Goal: Task Accomplishment & Management: Complete application form

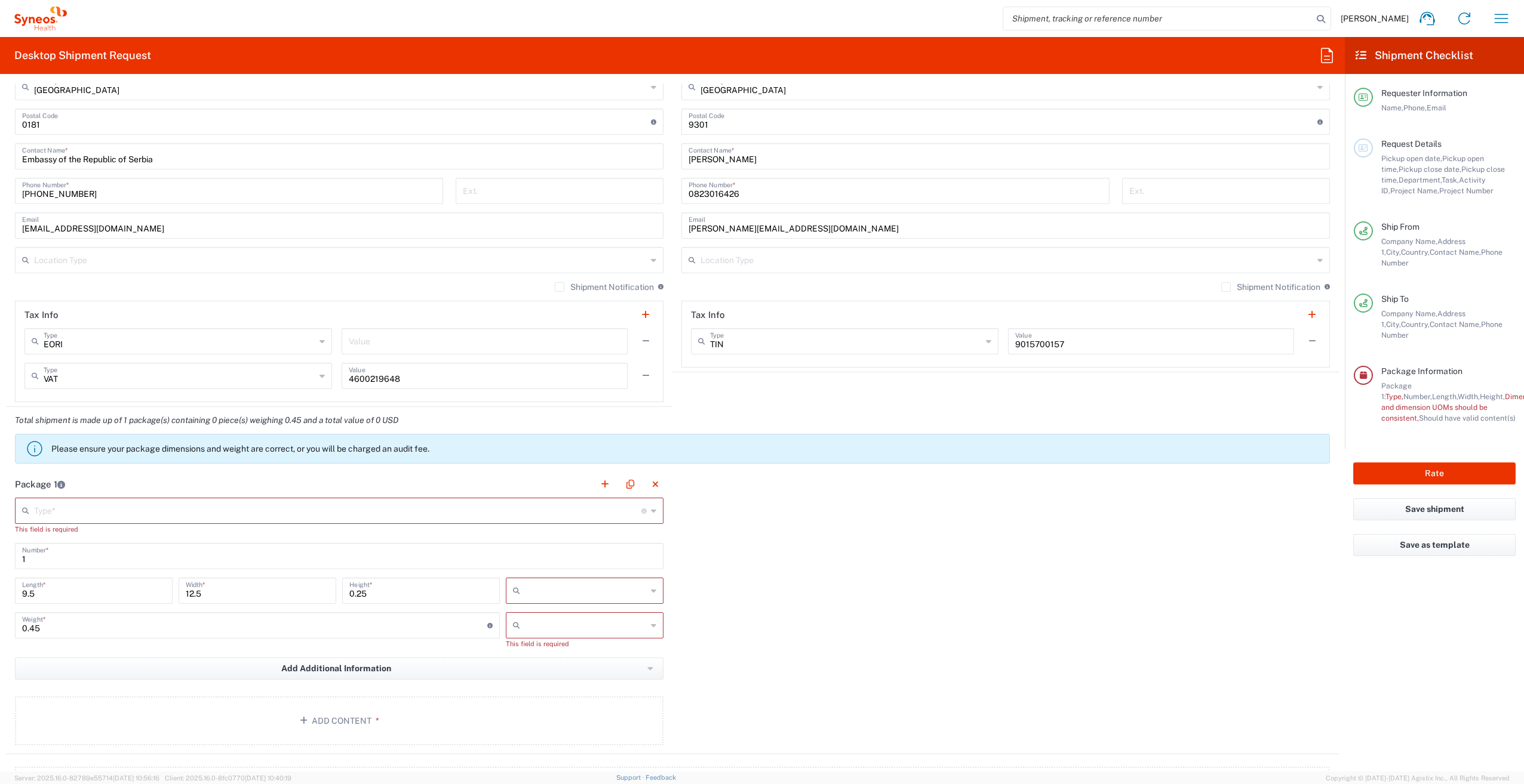
scroll to position [716, 0]
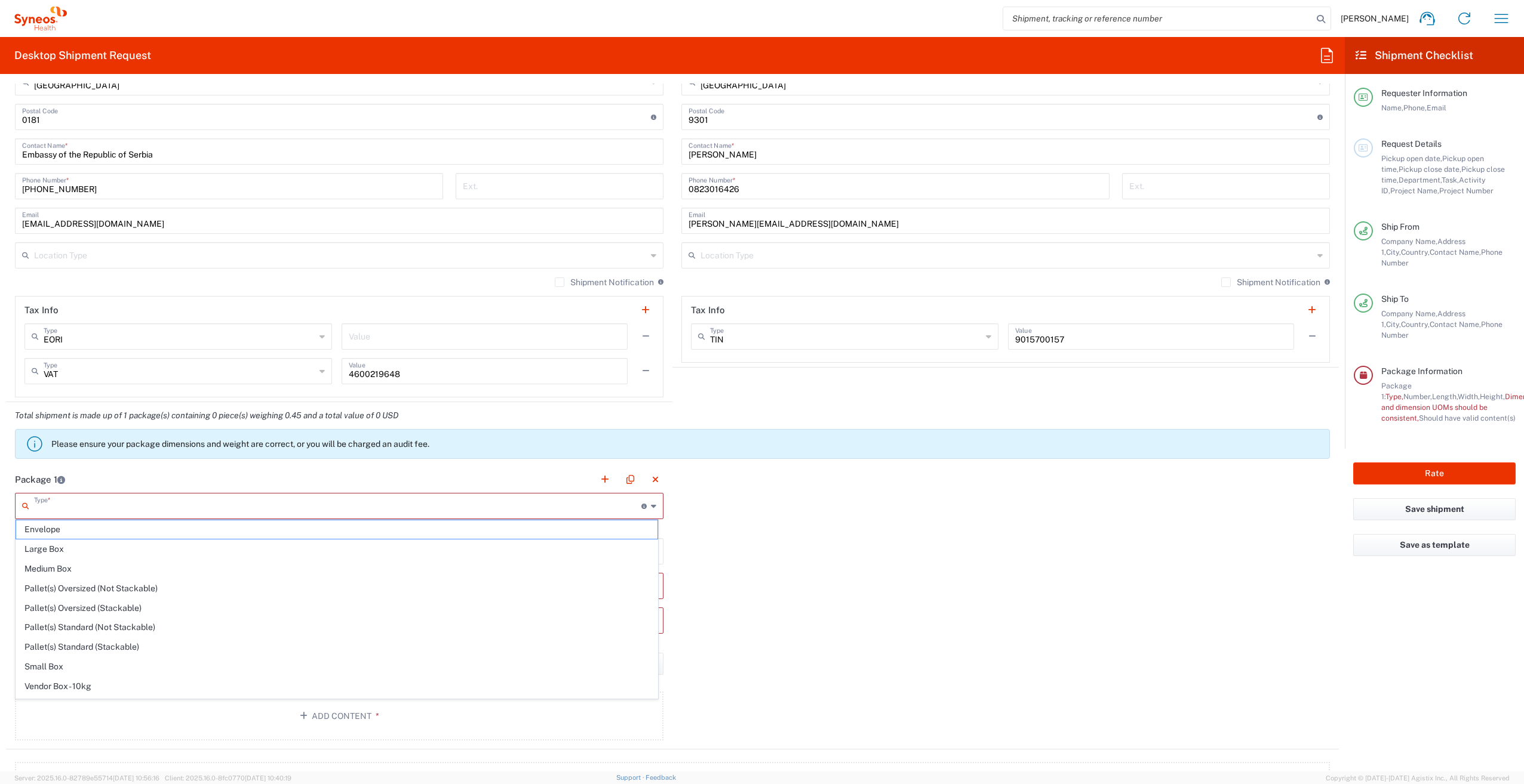
click at [141, 504] on input "text" at bounding box center [337, 505] width 607 height 21
drag, startPoint x: 55, startPoint y: 531, endPoint x: 184, endPoint y: 535, distance: 129.1
click at [55, 530] on span "Envelope" at bounding box center [336, 529] width 641 height 18
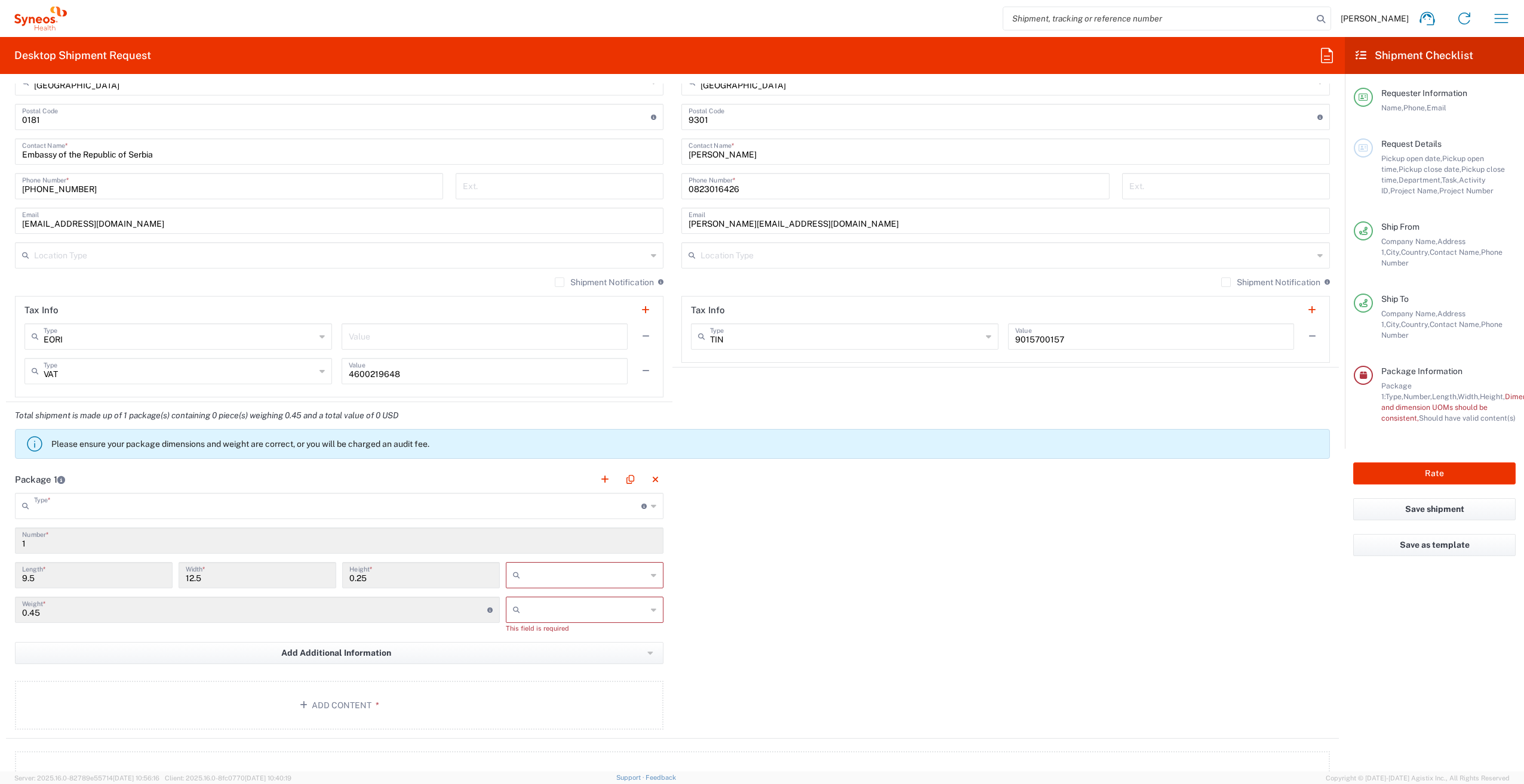
type input "Envelope"
type input "in"
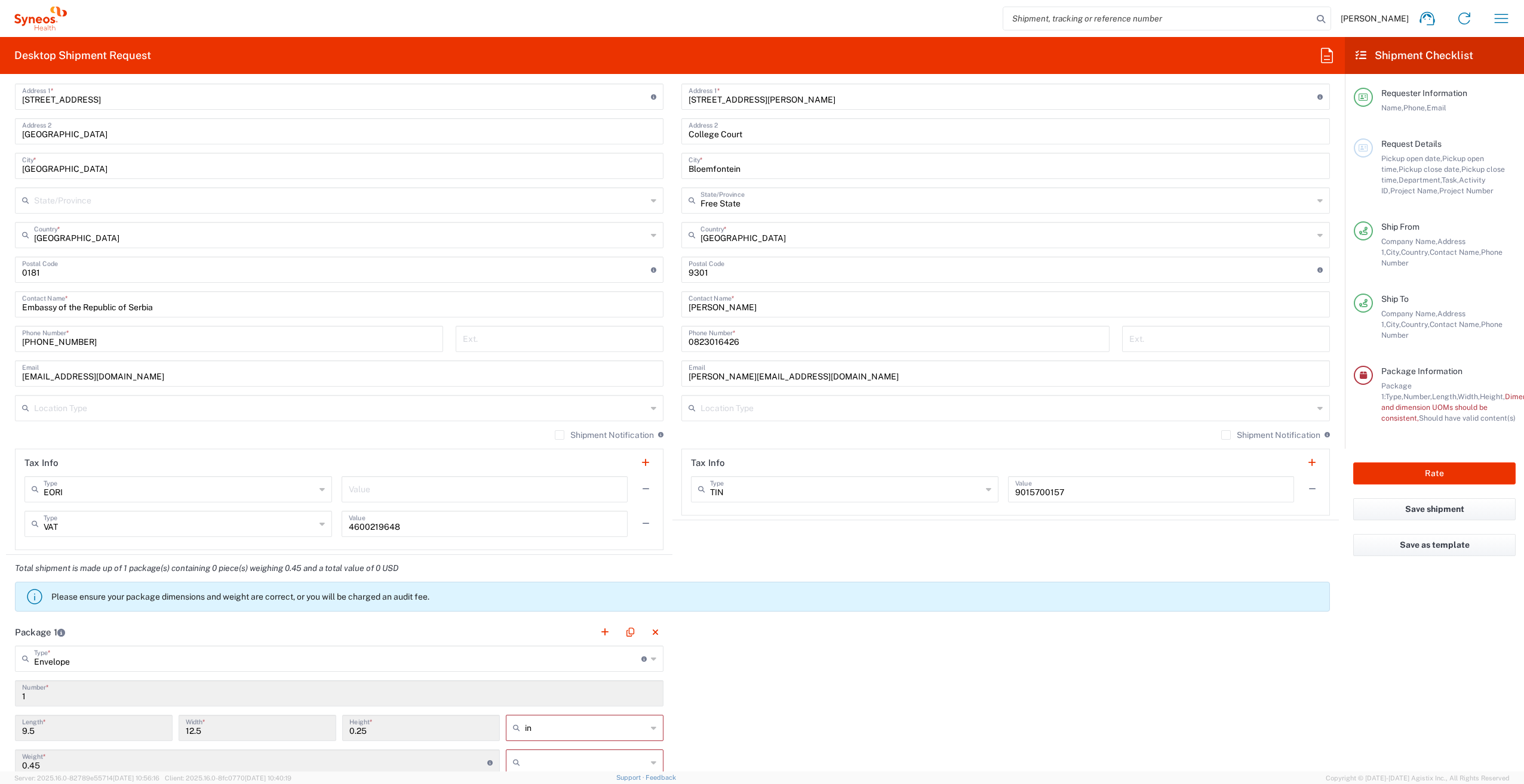
scroll to position [597, 0]
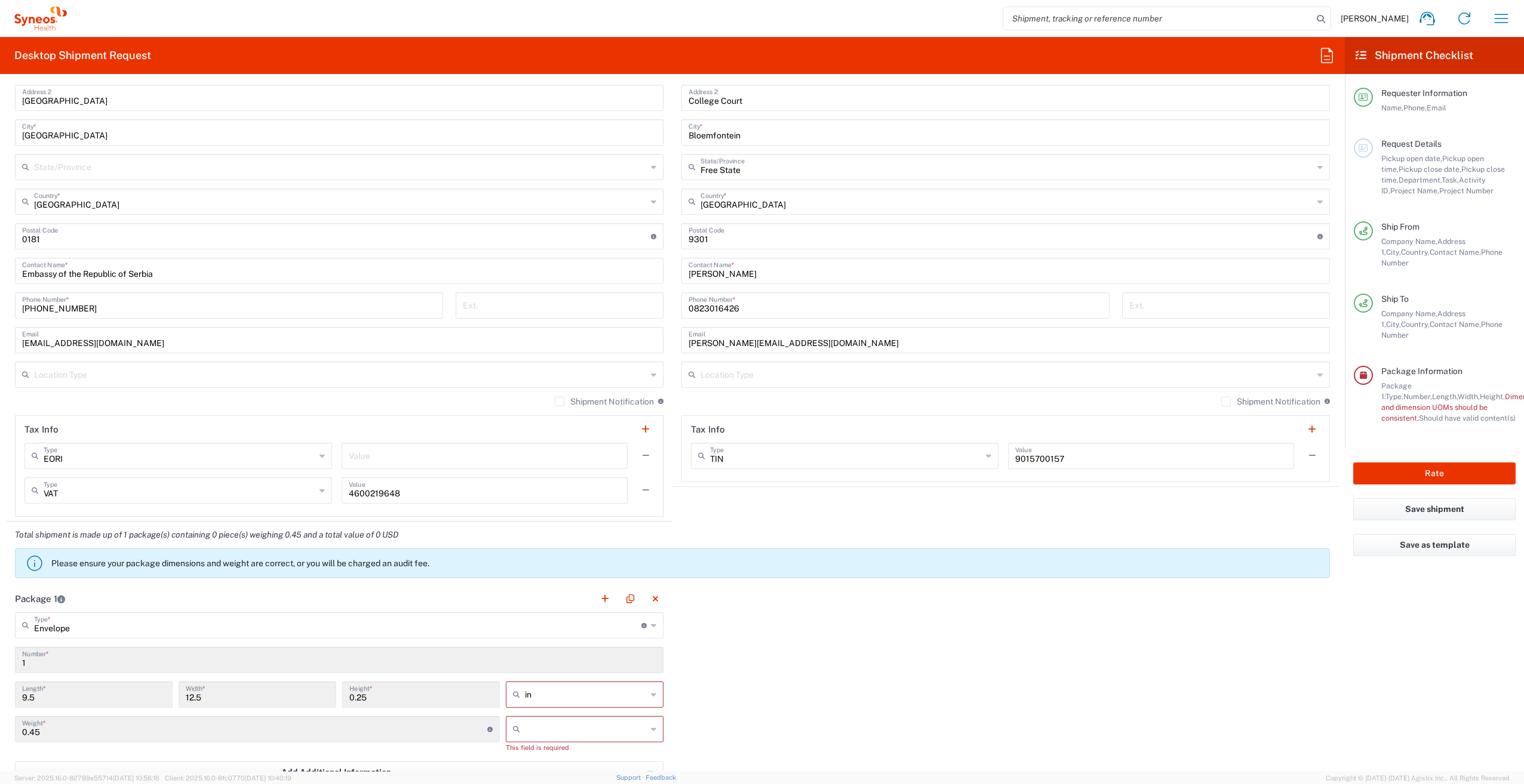
click at [986, 452] on icon at bounding box center [989, 456] width 5 height 19
click at [726, 559] on span "VAT" at bounding box center [839, 559] width 303 height 18
click at [1266, 455] on input "9015700157" at bounding box center [1151, 455] width 272 height 21
click at [745, 455] on input "VAT" at bounding box center [846, 455] width 272 height 21
click at [708, 515] on span "EORI" at bounding box center [839, 519] width 303 height 18
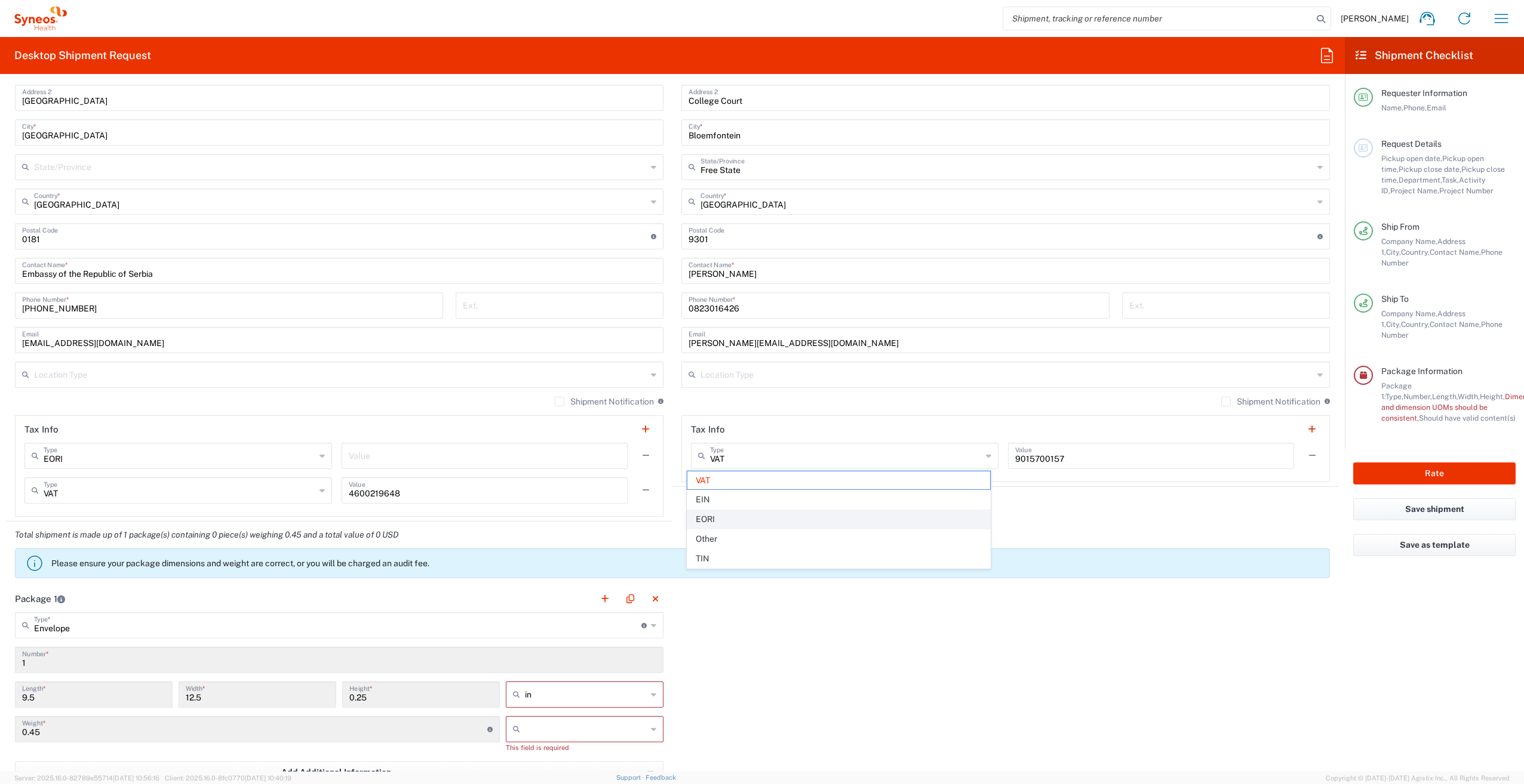
type input "EORI"
click at [637, 486] on button "button" at bounding box center [645, 491] width 17 height 17
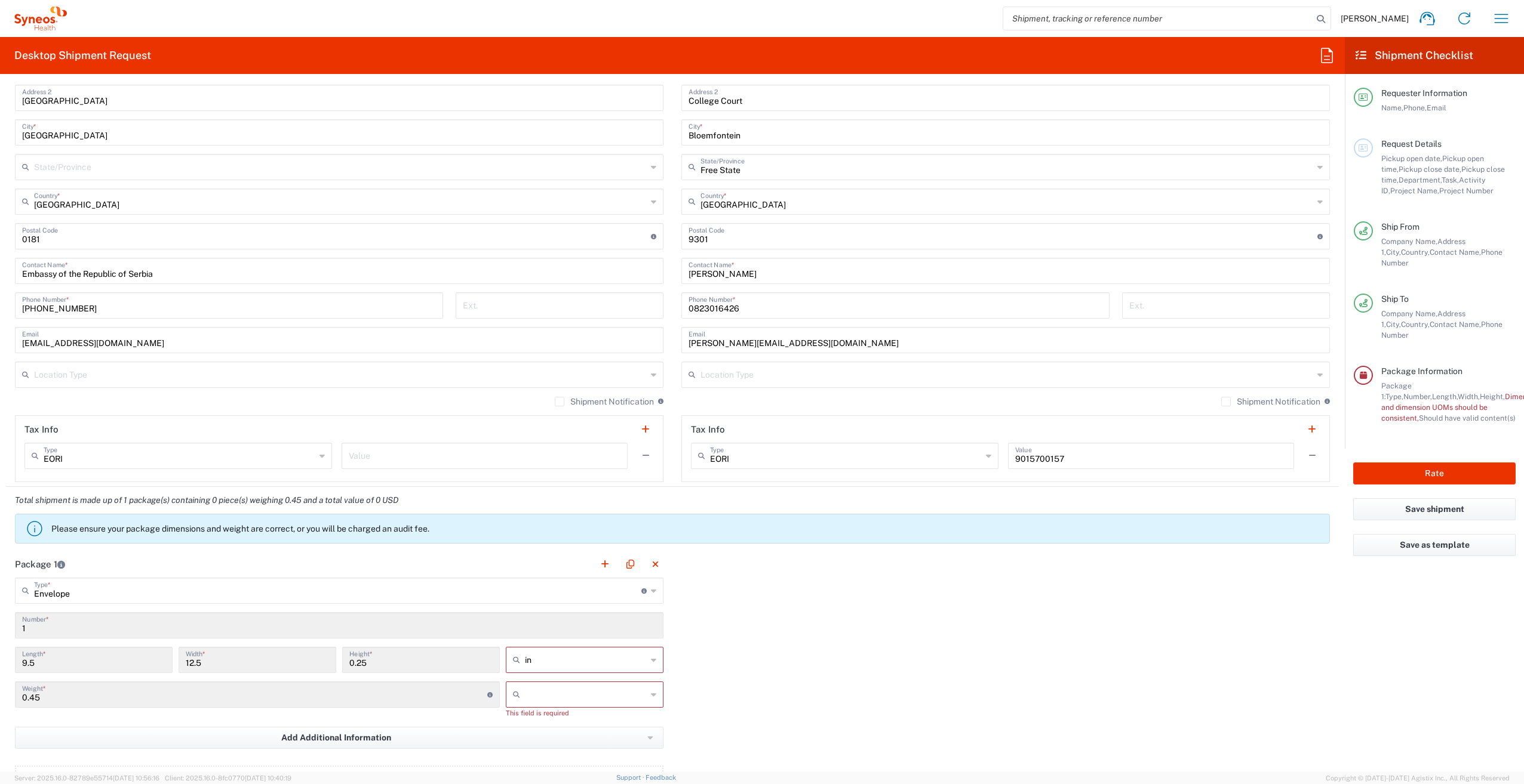
click at [641, 451] on button "button" at bounding box center [645, 456] width 17 height 17
click at [1304, 456] on button "button" at bounding box center [1311, 456] width 17 height 17
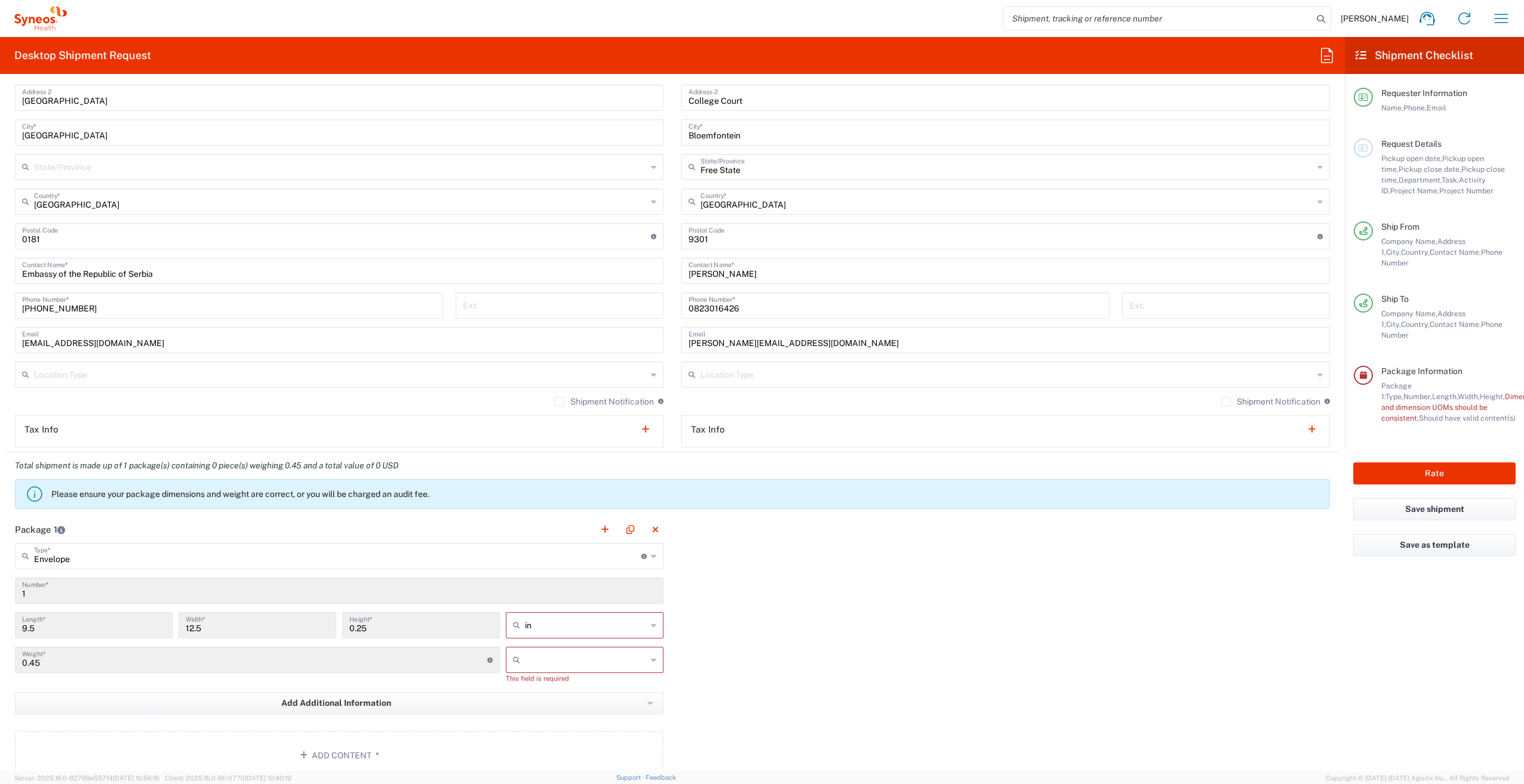
click at [652, 623] on div "in" at bounding box center [584, 625] width 158 height 26
drag, startPoint x: 529, startPoint y: 671, endPoint x: 539, endPoint y: 658, distance: 16.4
click at [529, 672] on span "cm" at bounding box center [580, 669] width 154 height 18
type input "24.13"
type input "31.75"
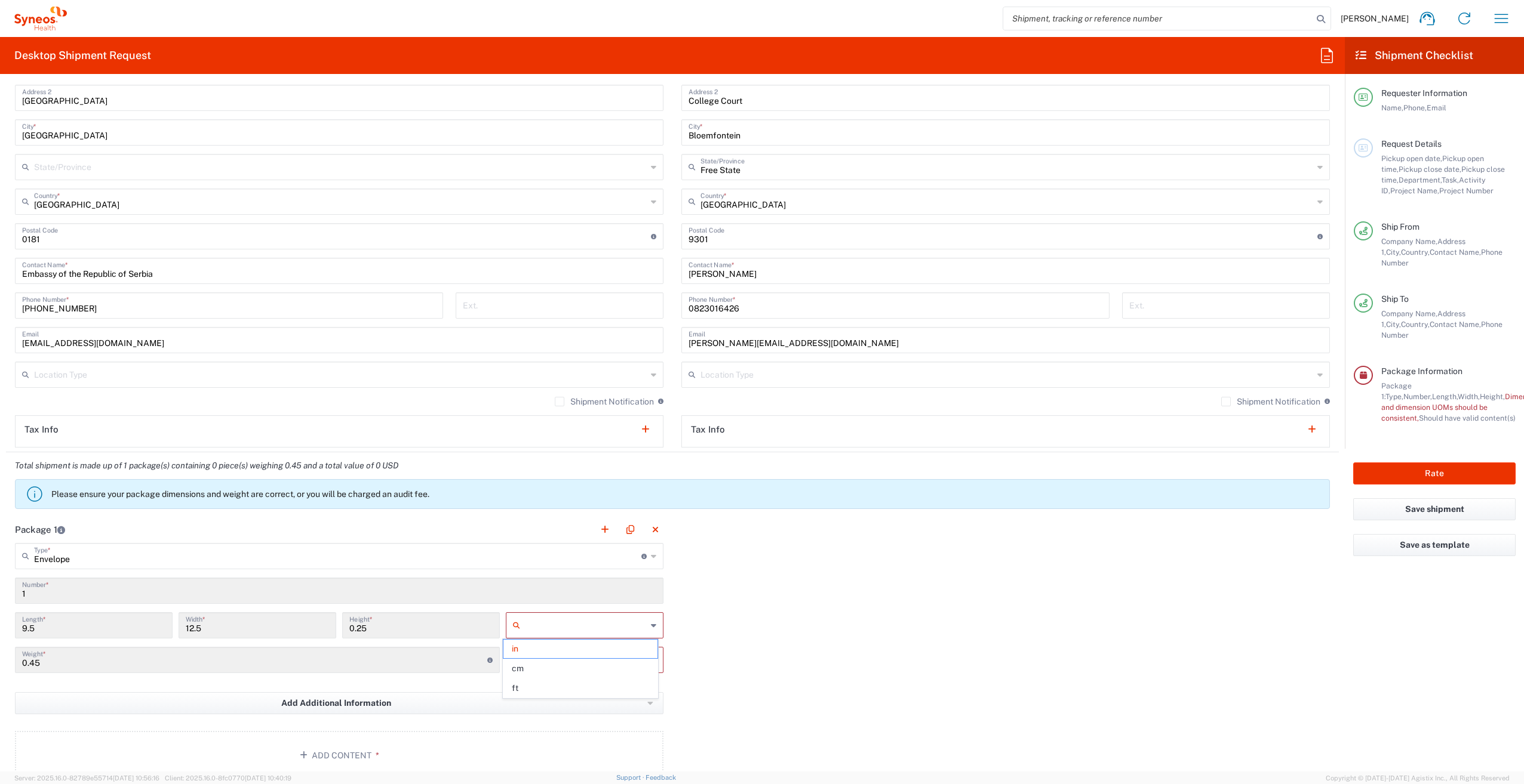
type input "0.64"
type input "cm"
click at [539, 655] on input "text" at bounding box center [585, 660] width 122 height 19
click at [530, 687] on span "kgs" at bounding box center [580, 683] width 154 height 18
type input "kgs"
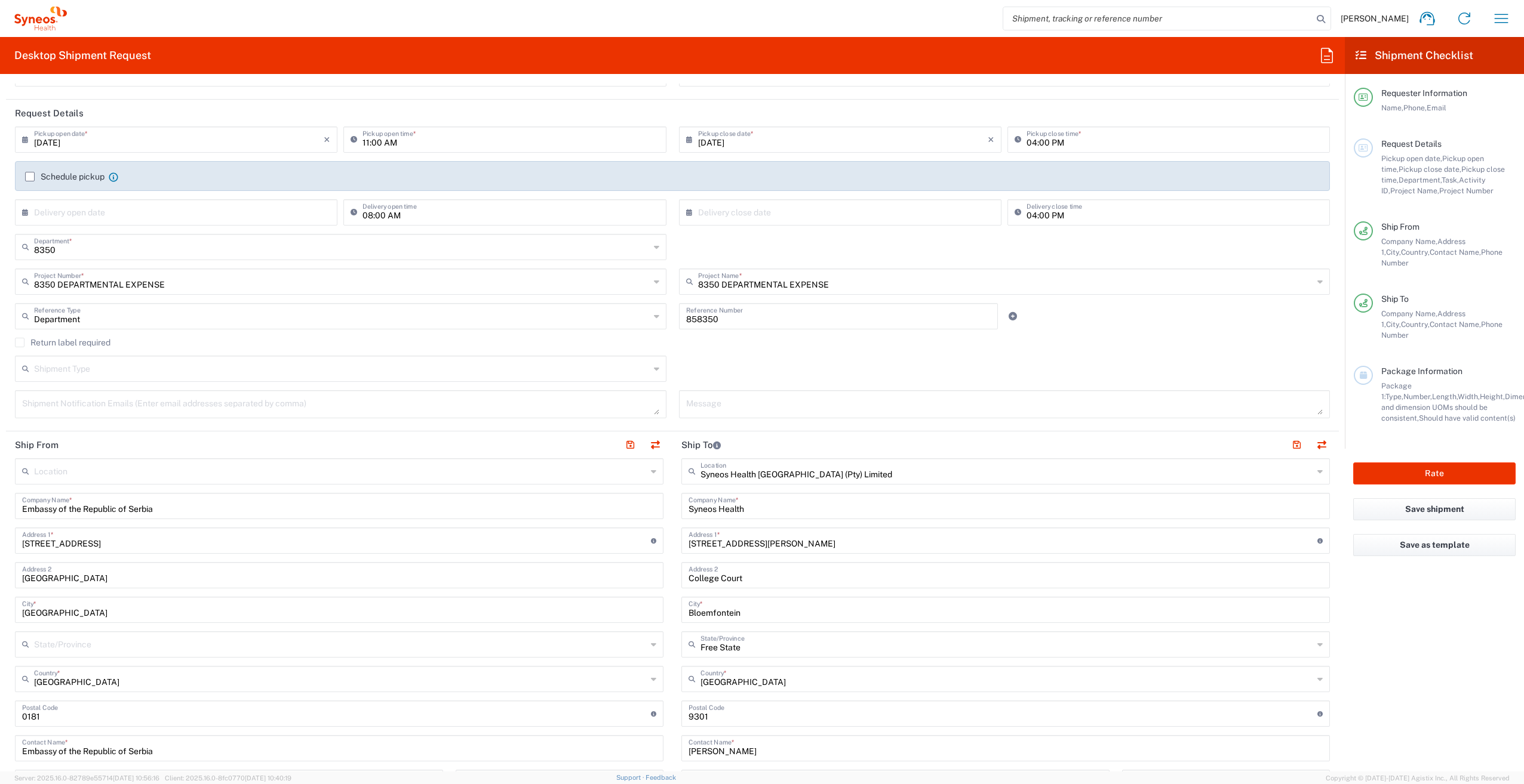
scroll to position [0, 0]
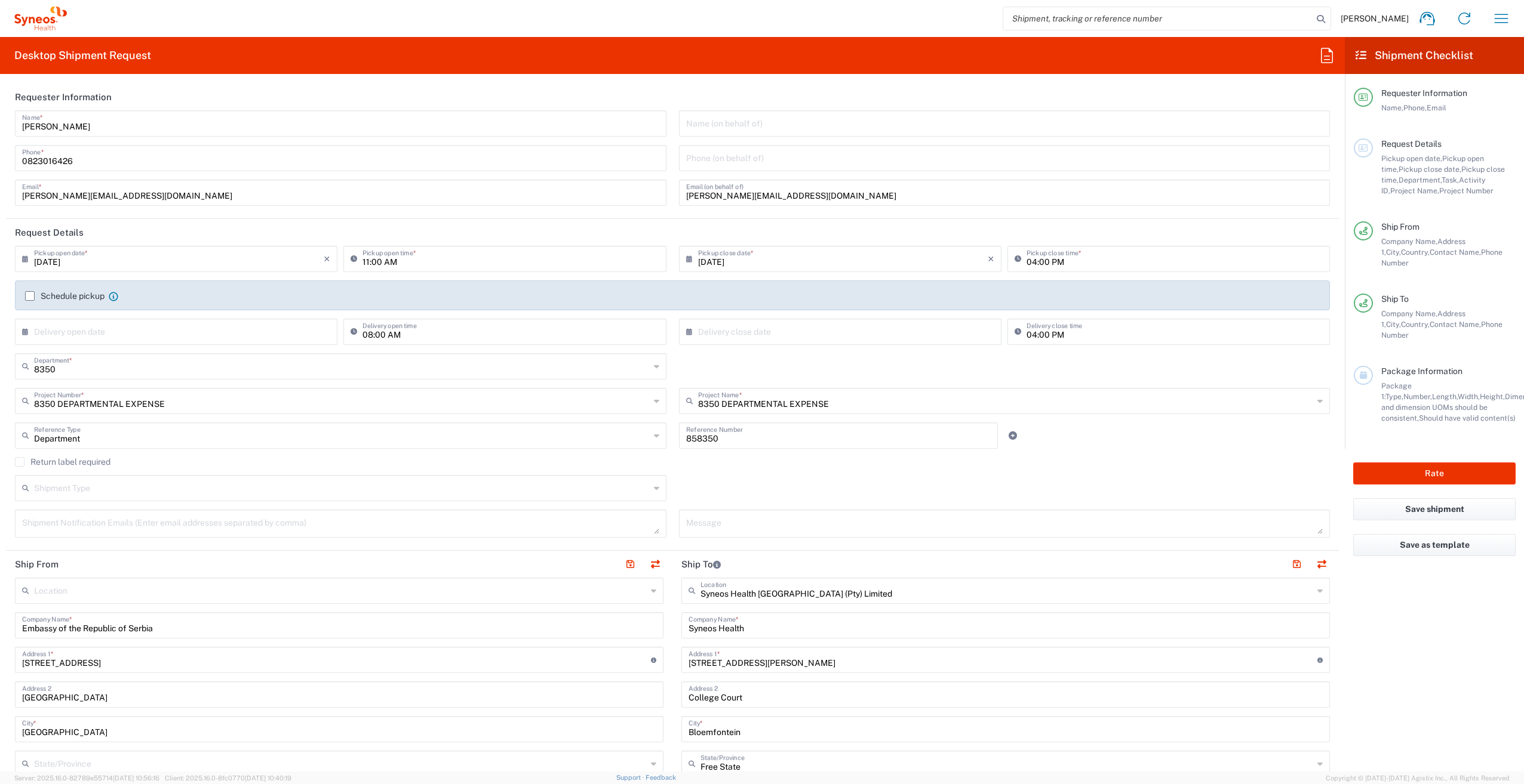
click at [22, 329] on icon at bounding box center [28, 332] width 12 height 19
click at [212, 422] on span "15" at bounding box center [212, 422] width 17 height 17
type input "[DATE]"
click at [686, 333] on icon at bounding box center [692, 332] width 12 height 19
click at [876, 425] on span "15" at bounding box center [871, 422] width 17 height 17
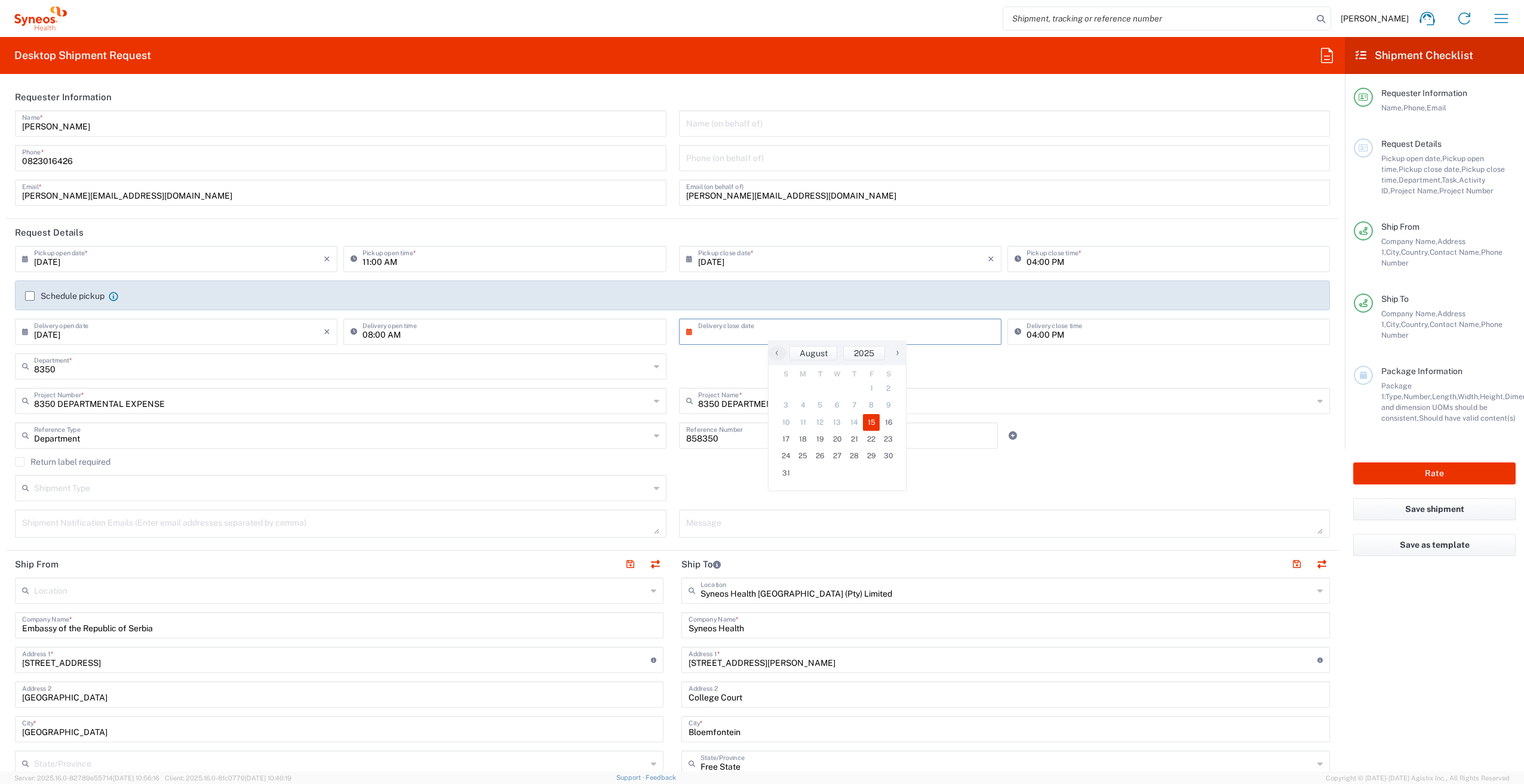
type input "[DATE]"
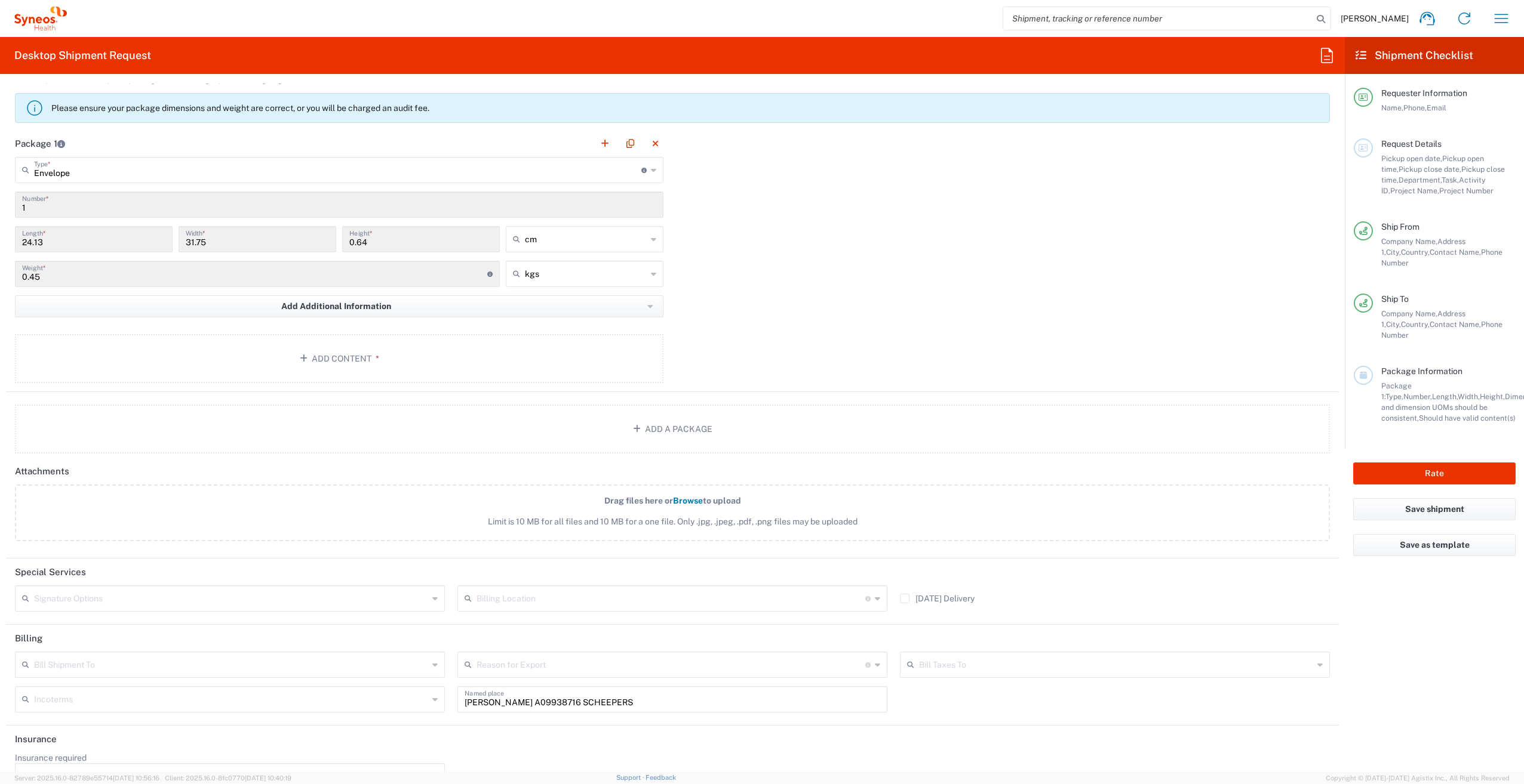
scroll to position [1010, 0]
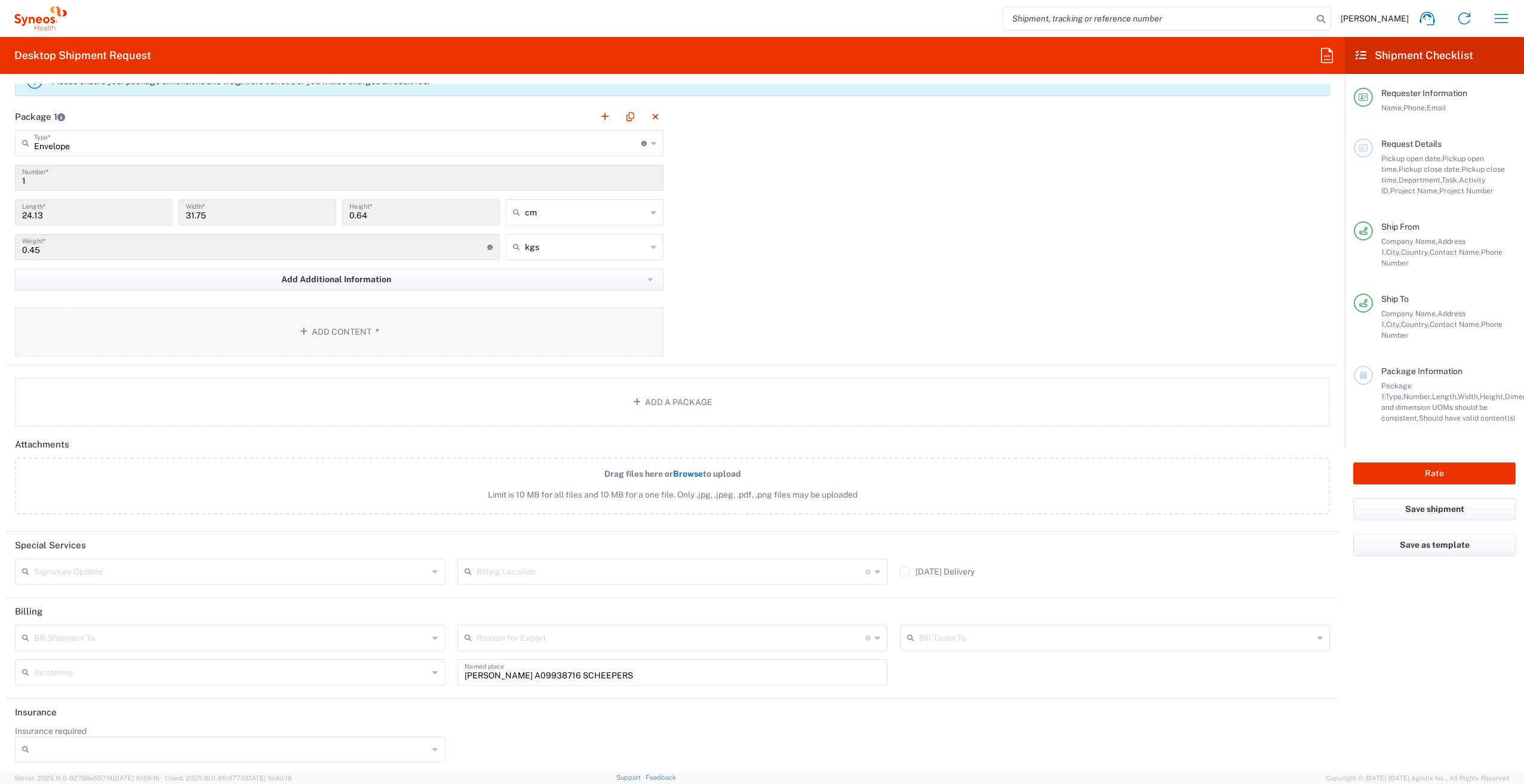
click at [332, 325] on button "Add Content *" at bounding box center [339, 332] width 648 height 49
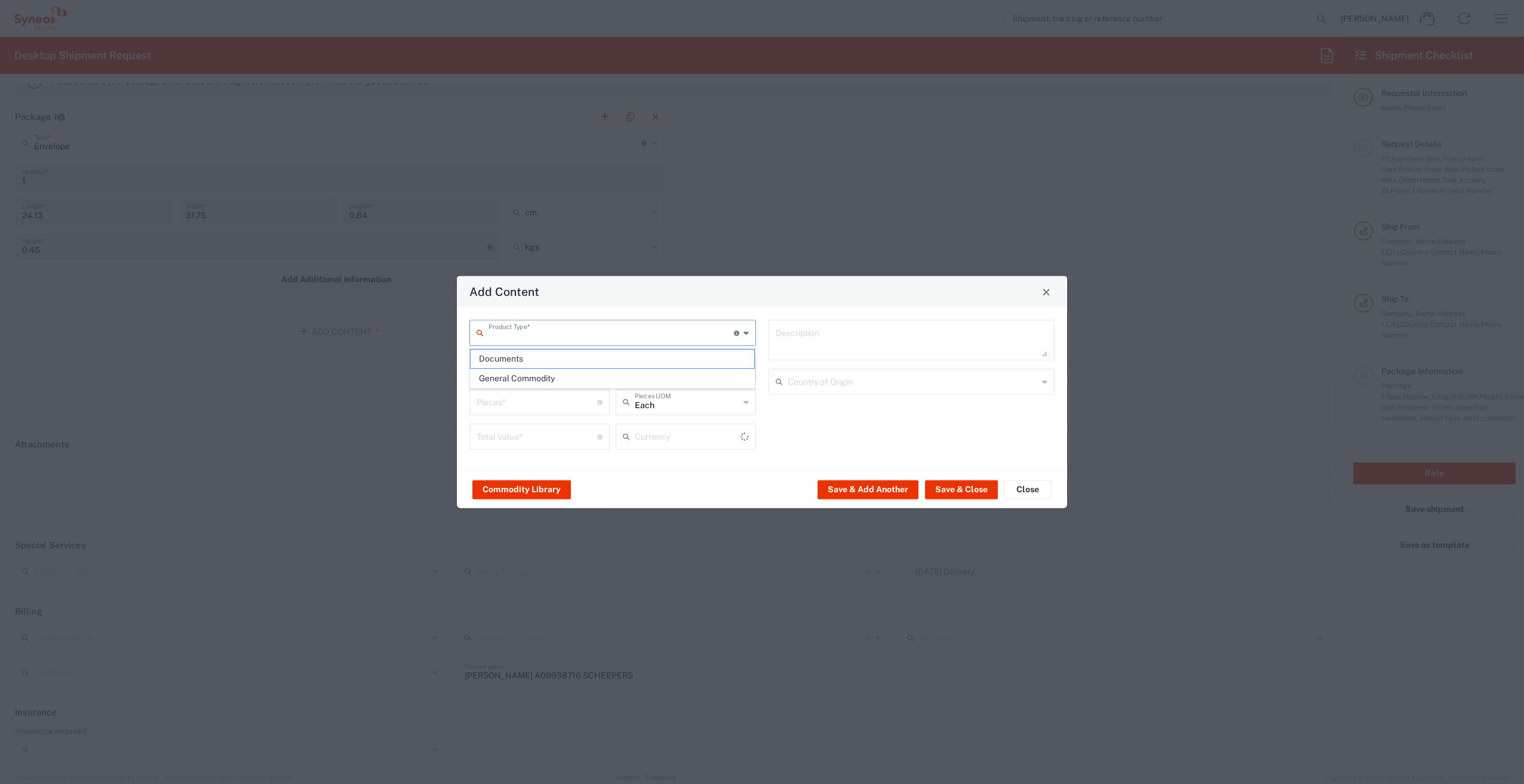
click at [559, 338] on input "text" at bounding box center [611, 332] width 246 height 21
click at [534, 354] on span "Documents" at bounding box center [612, 359] width 284 height 18
type input "Documents"
type input "1"
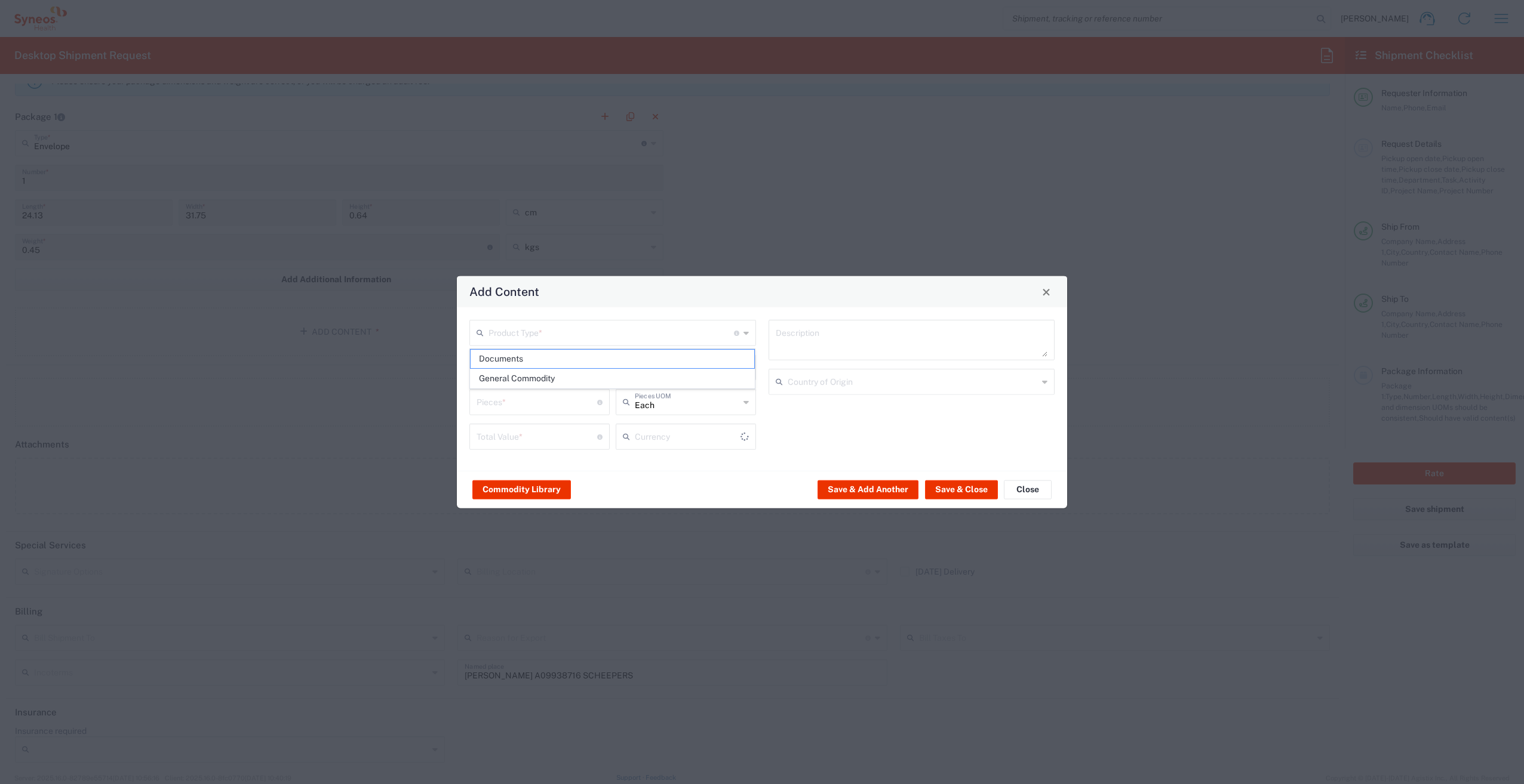
type input "1"
type textarea "Documents"
type input "US Dollar"
click at [846, 385] on input "text" at bounding box center [913, 381] width 251 height 21
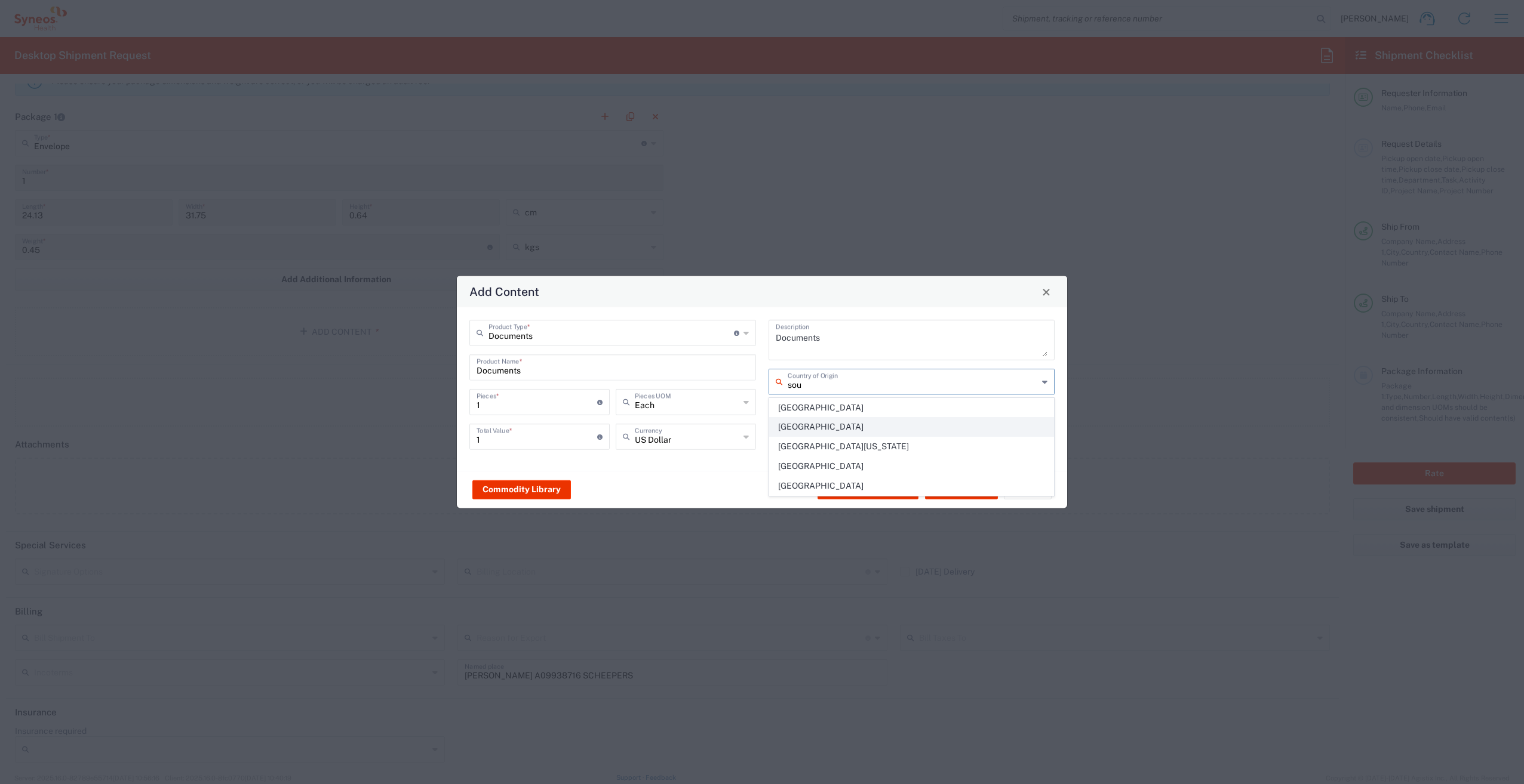
click at [815, 431] on span "[GEOGRAPHIC_DATA]" at bounding box center [911, 427] width 284 height 18
type input "[GEOGRAPHIC_DATA]"
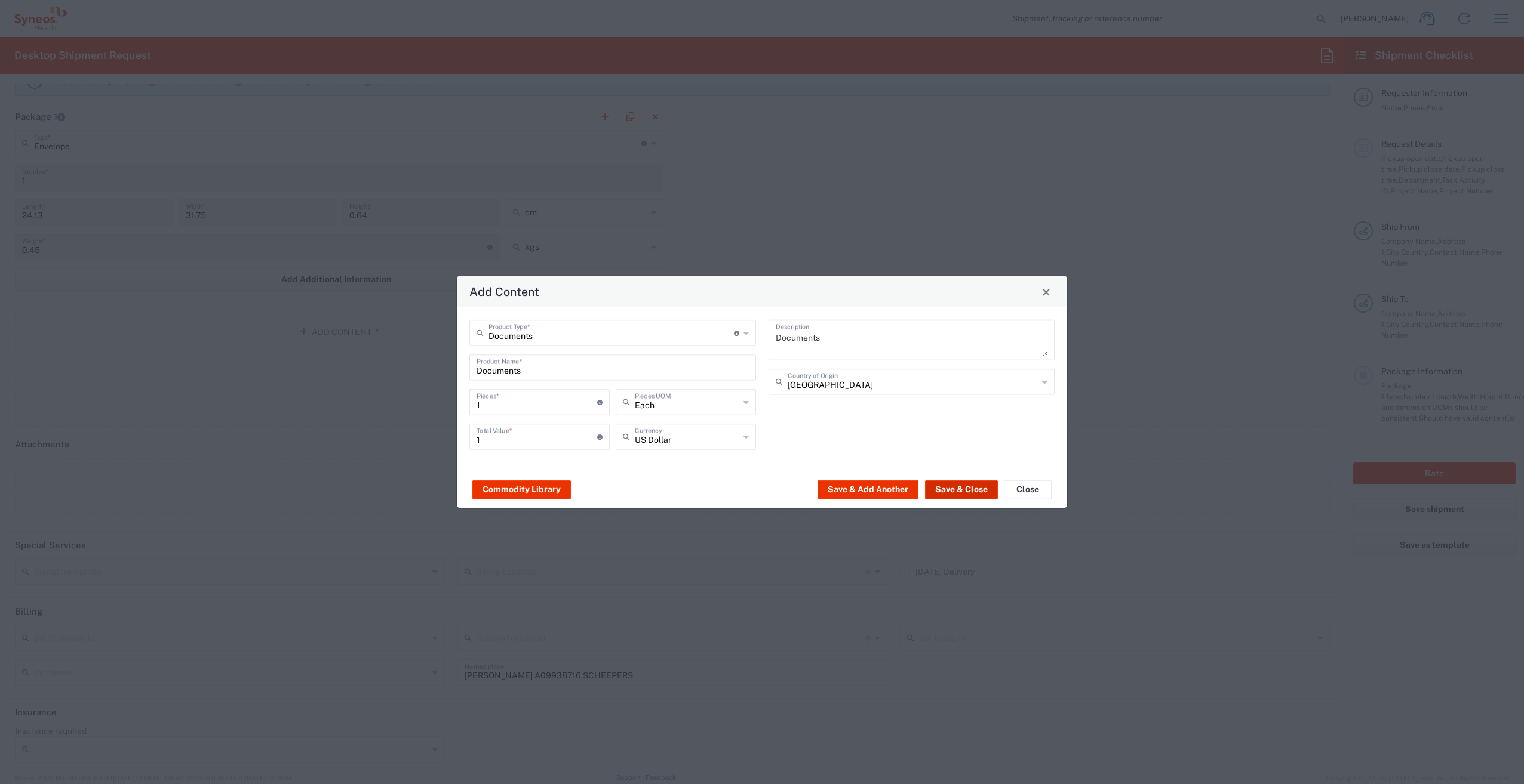
click at [950, 488] on button "Save & Close" at bounding box center [961, 489] width 73 height 19
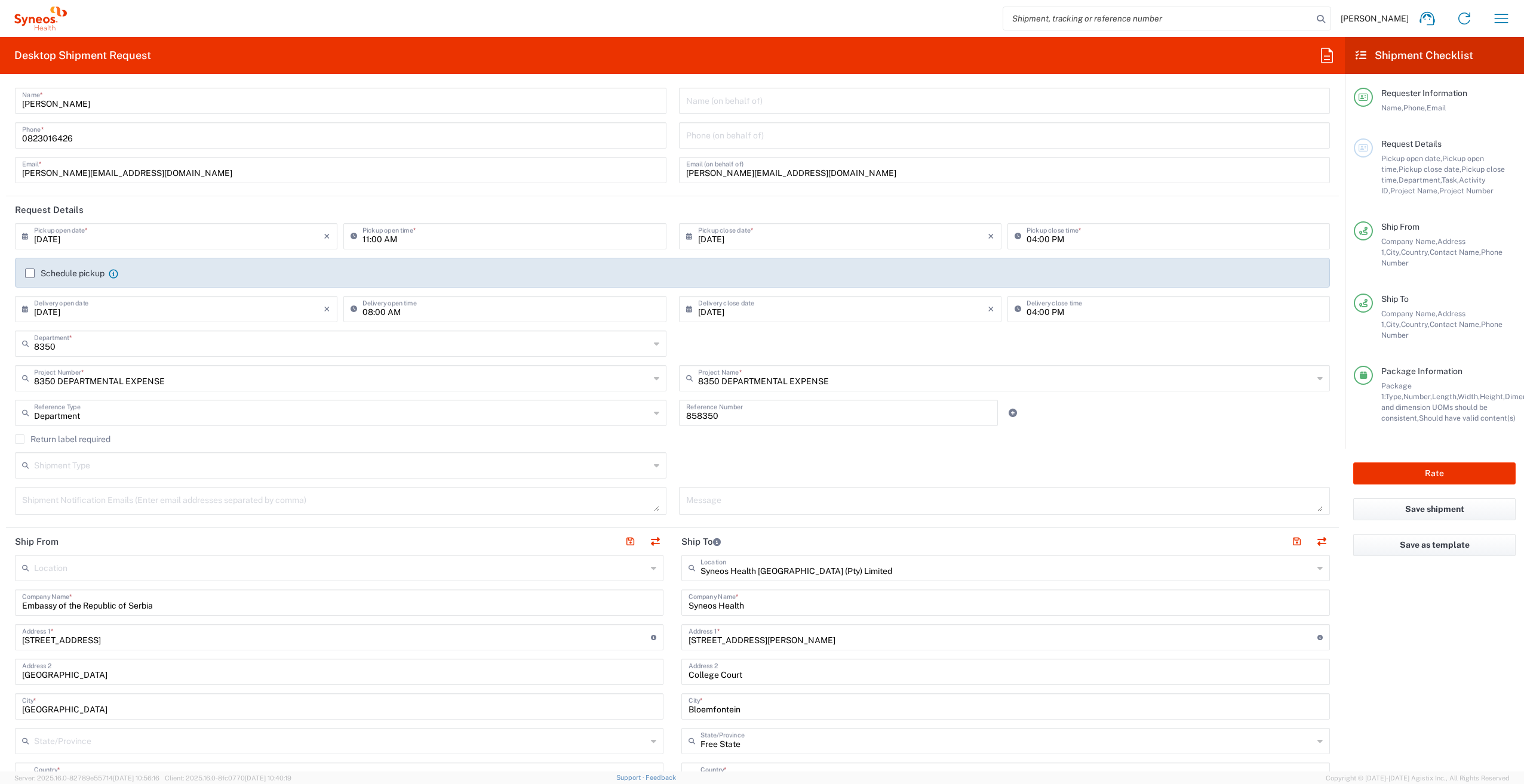
scroll to position [0, 0]
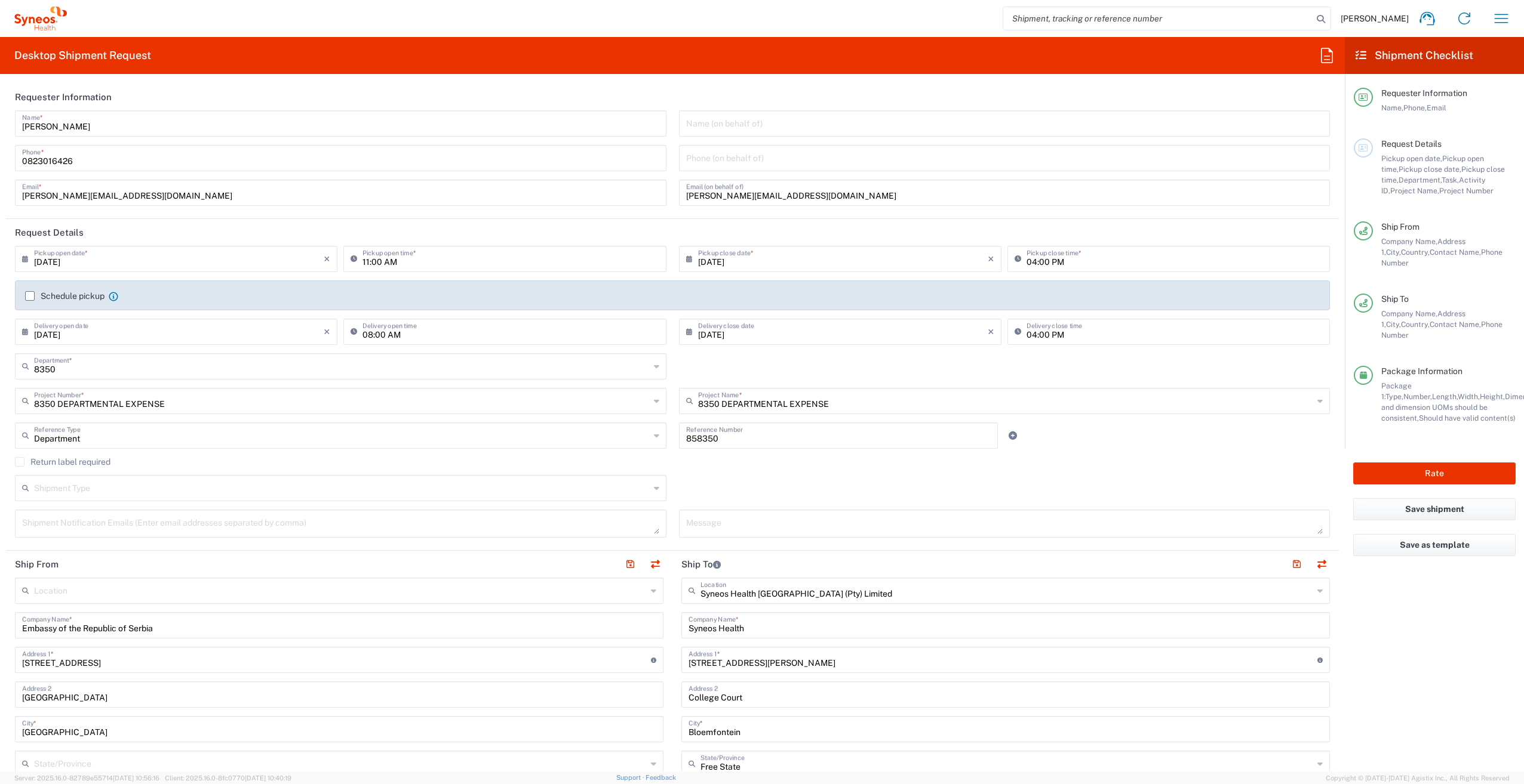
click at [30, 295] on label "Schedule pickup" at bounding box center [64, 296] width 79 height 10
click at [30, 296] on input "Schedule pickup" at bounding box center [30, 296] width 0 height 0
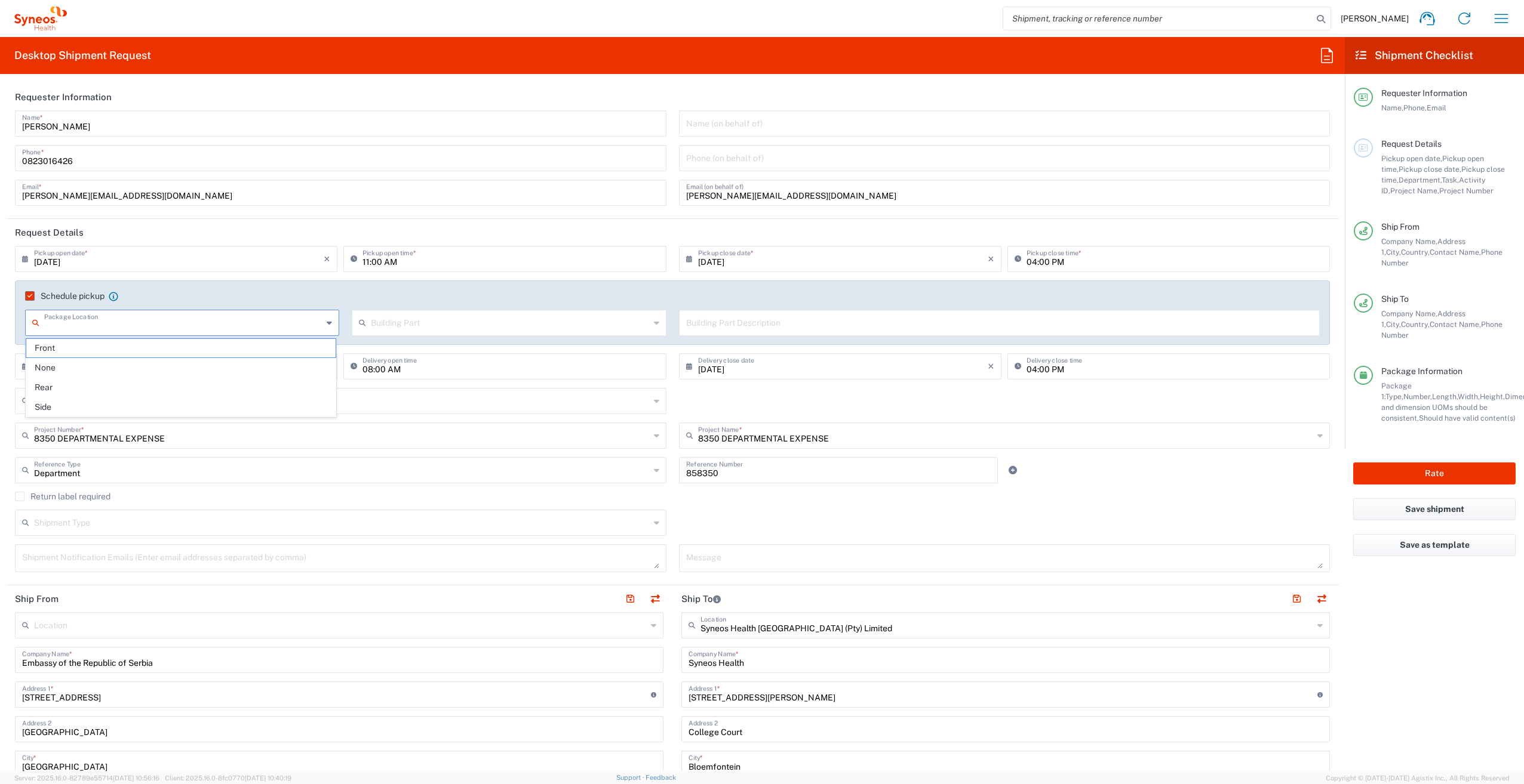
click at [61, 319] on input "text" at bounding box center [183, 322] width 278 height 21
click at [61, 322] on input "text" at bounding box center [183, 322] width 278 height 21
click at [33, 294] on label "Schedule pickup" at bounding box center [64, 296] width 79 height 10
click at [27, 296] on input "Schedule pickup" at bounding box center [27, 296] width 0 height 0
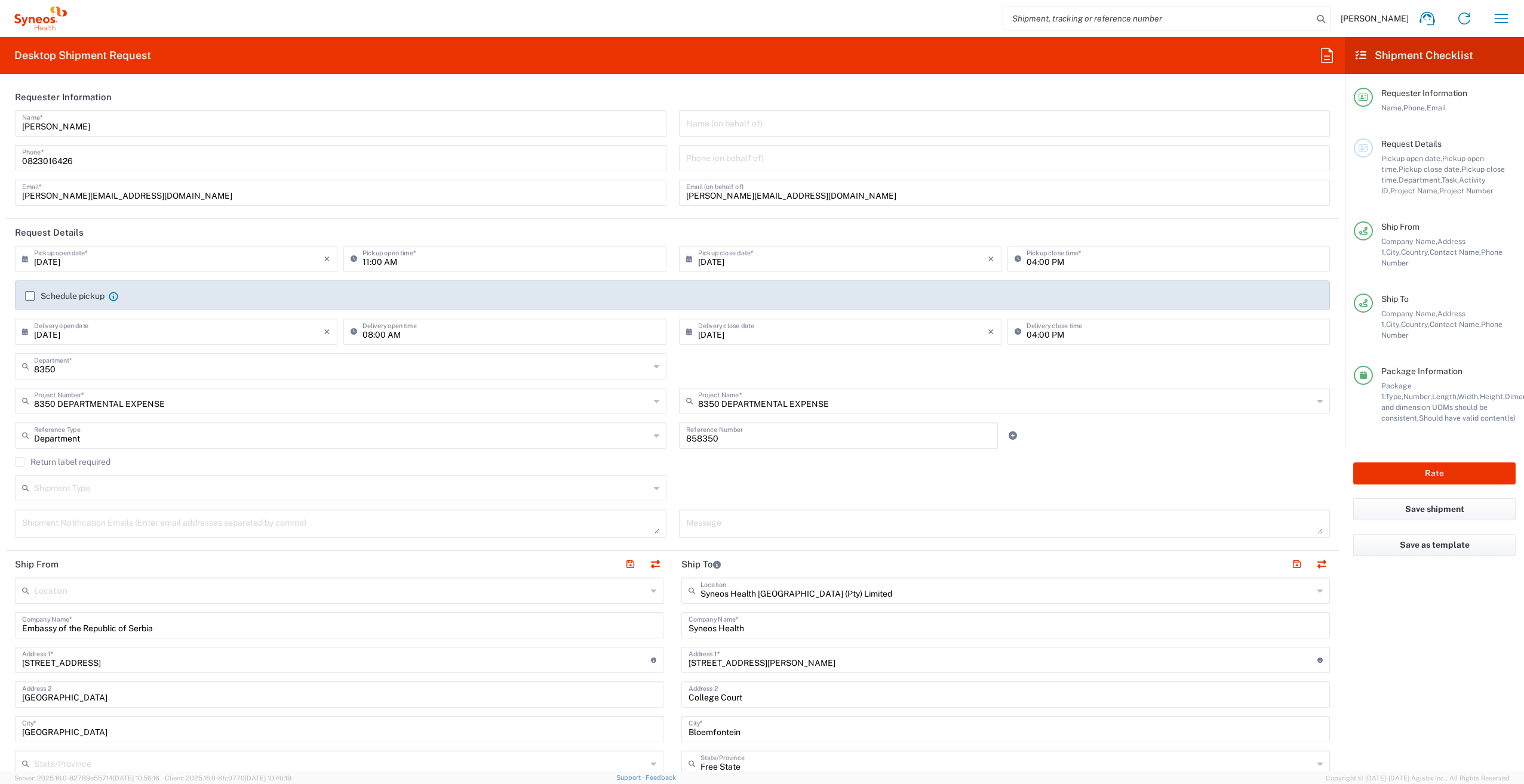
click at [32, 294] on label "Schedule pickup" at bounding box center [64, 296] width 79 height 10
click at [30, 296] on input "Schedule pickup" at bounding box center [30, 296] width 0 height 0
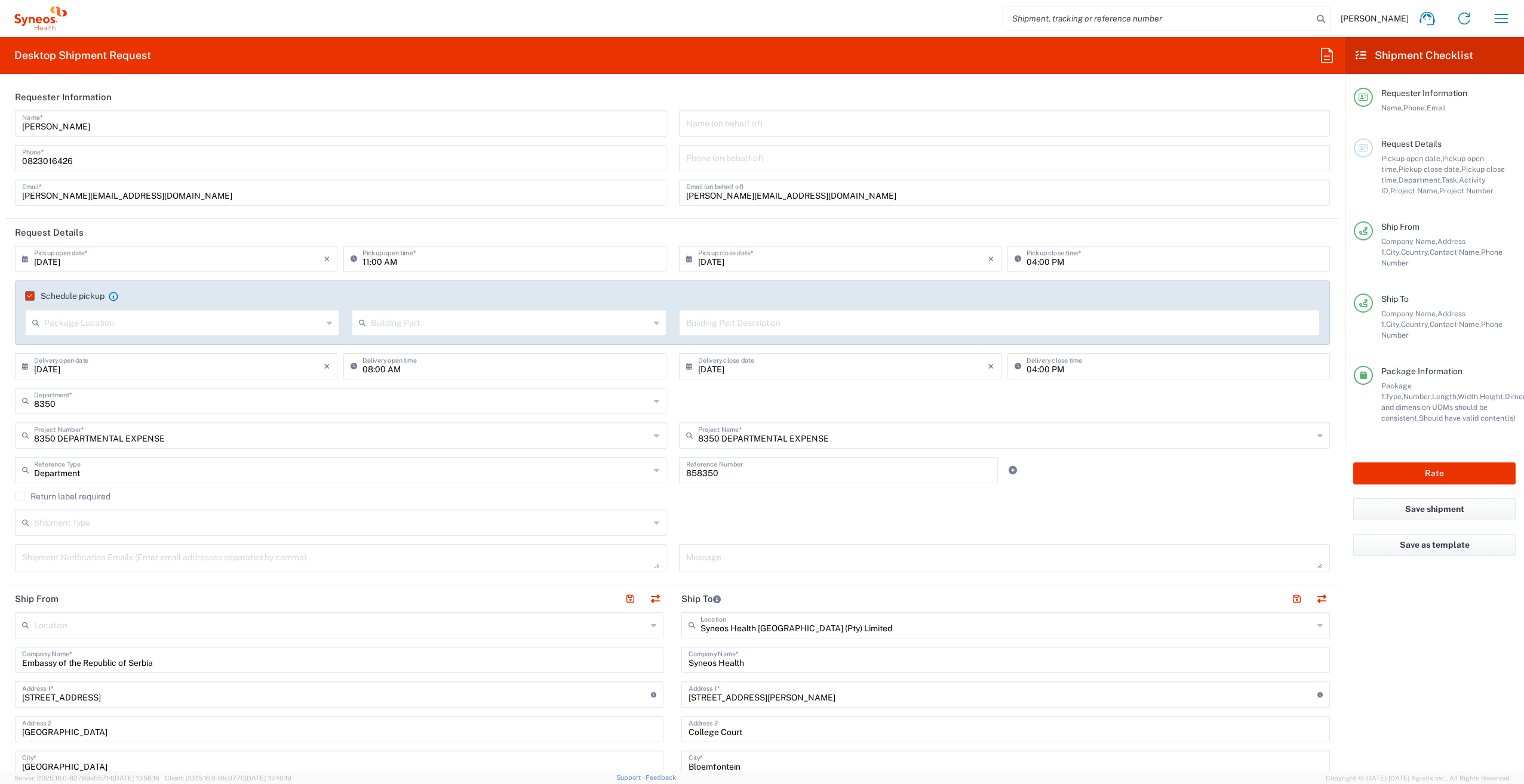
click at [28, 292] on label "Schedule pickup" at bounding box center [64, 296] width 79 height 10
click at [27, 296] on input "Schedule pickup" at bounding box center [27, 296] width 0 height 0
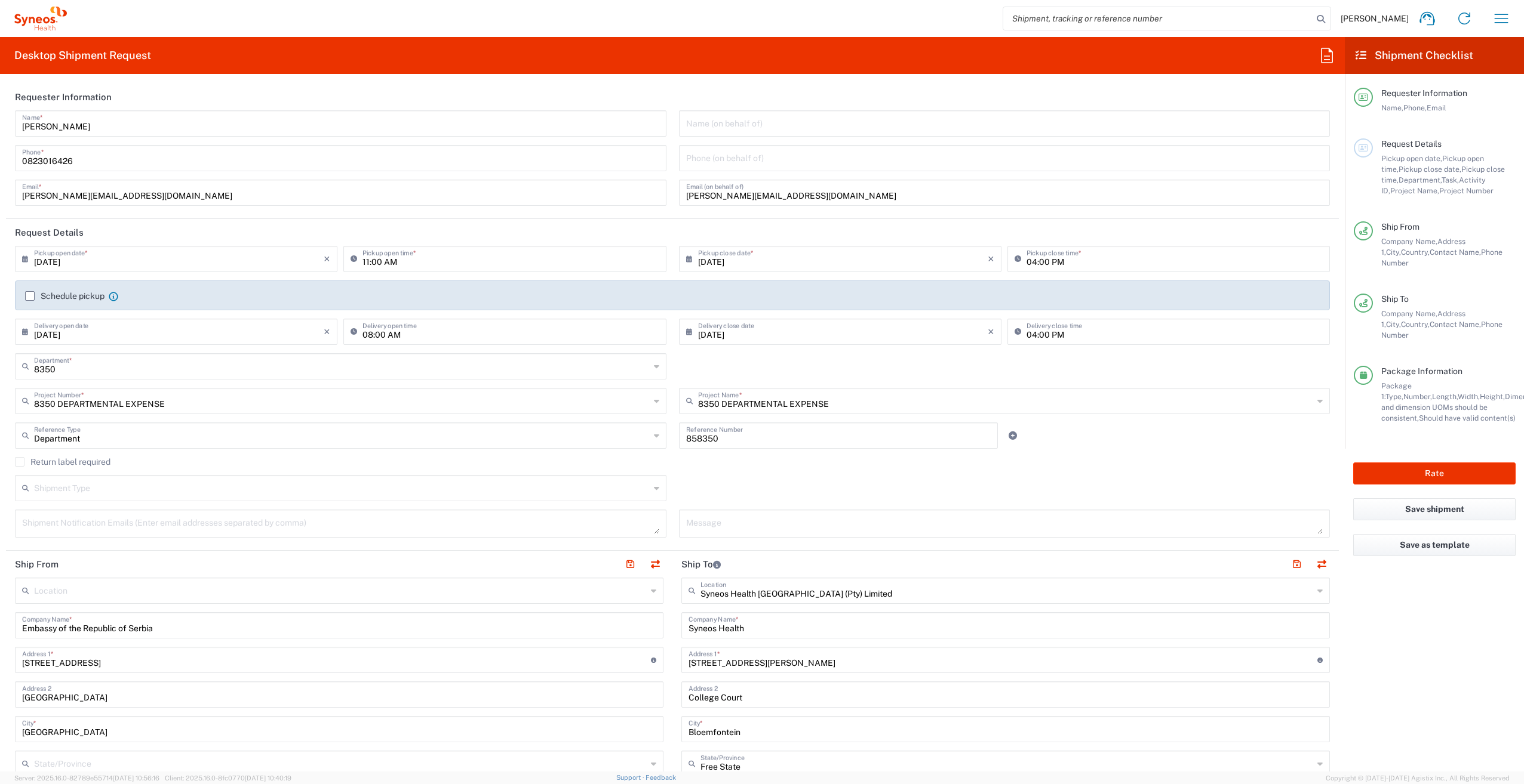
click at [370, 236] on header "Request Details" at bounding box center [672, 232] width 1333 height 27
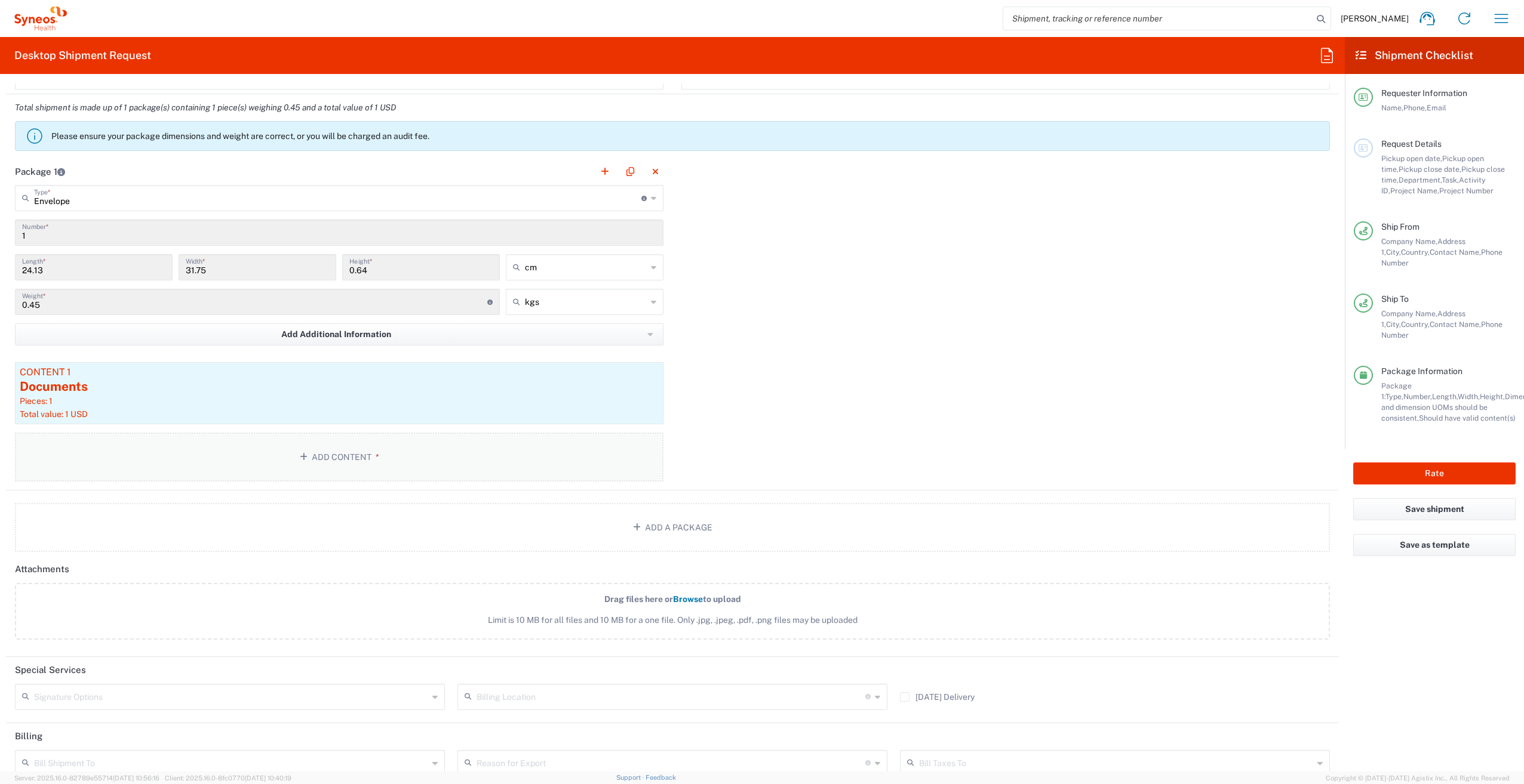
scroll to position [1080, 0]
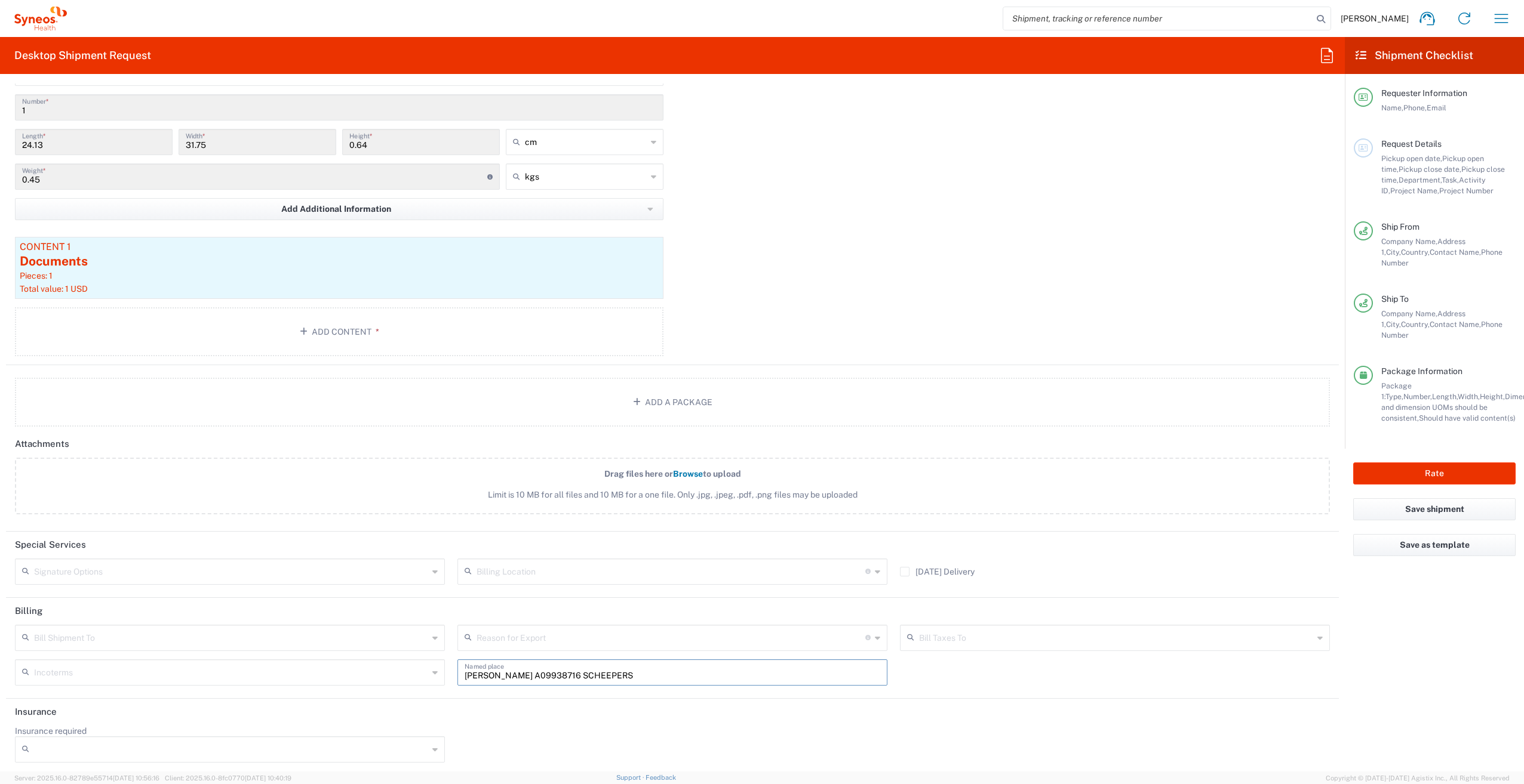
drag, startPoint x: 613, startPoint y: 669, endPoint x: 437, endPoint y: 671, distance: 176.0
click at [442, 669] on div "Bill Shipment To Recipient Account Sender/Shipper Third Party Account Reason fo…" at bounding box center [673, 660] width 1327 height 70
click at [432, 569] on icon at bounding box center [435, 572] width 5 height 19
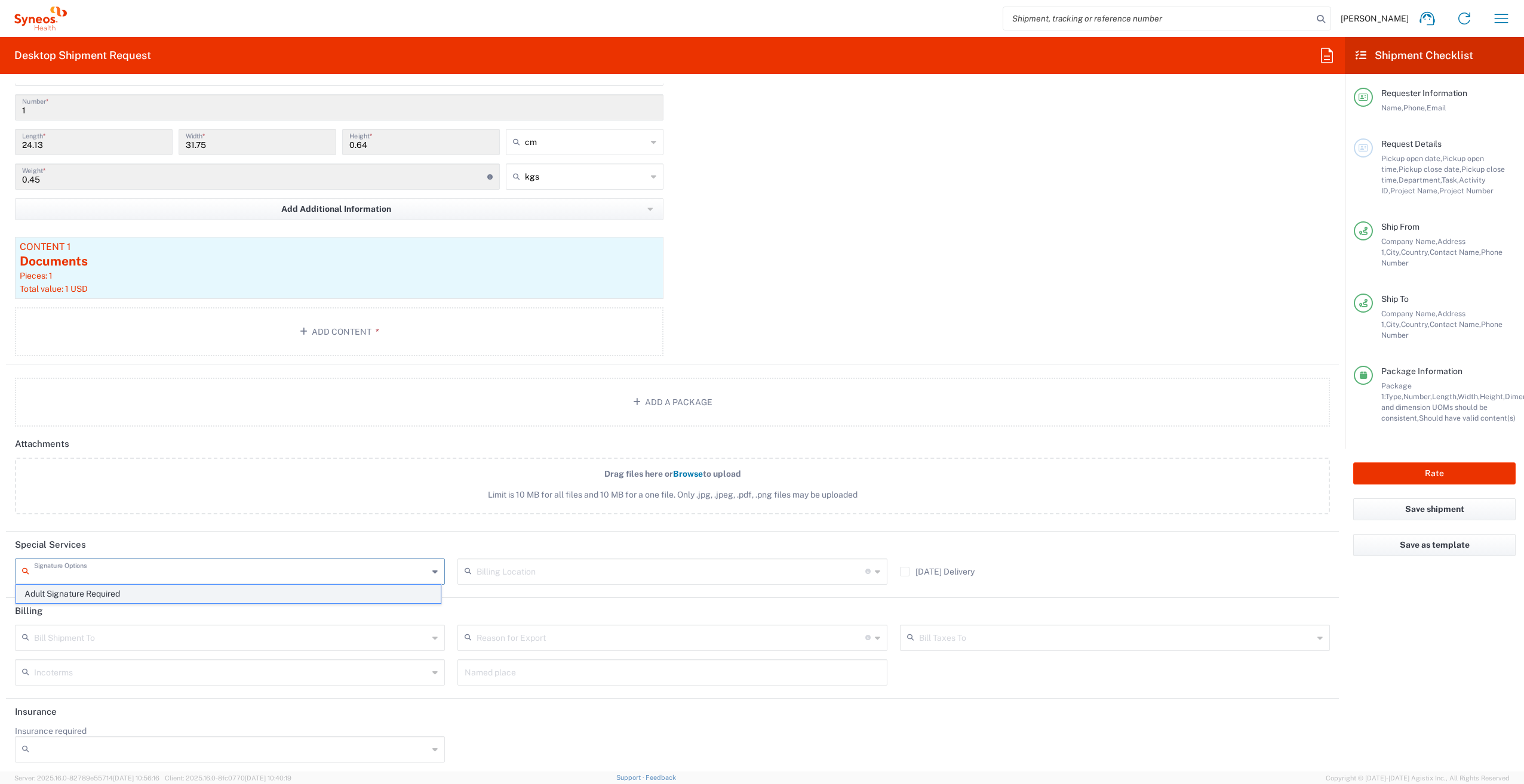
click at [133, 592] on span "Adult Signature Required" at bounding box center [228, 594] width 424 height 18
type input "Adult Signature Required"
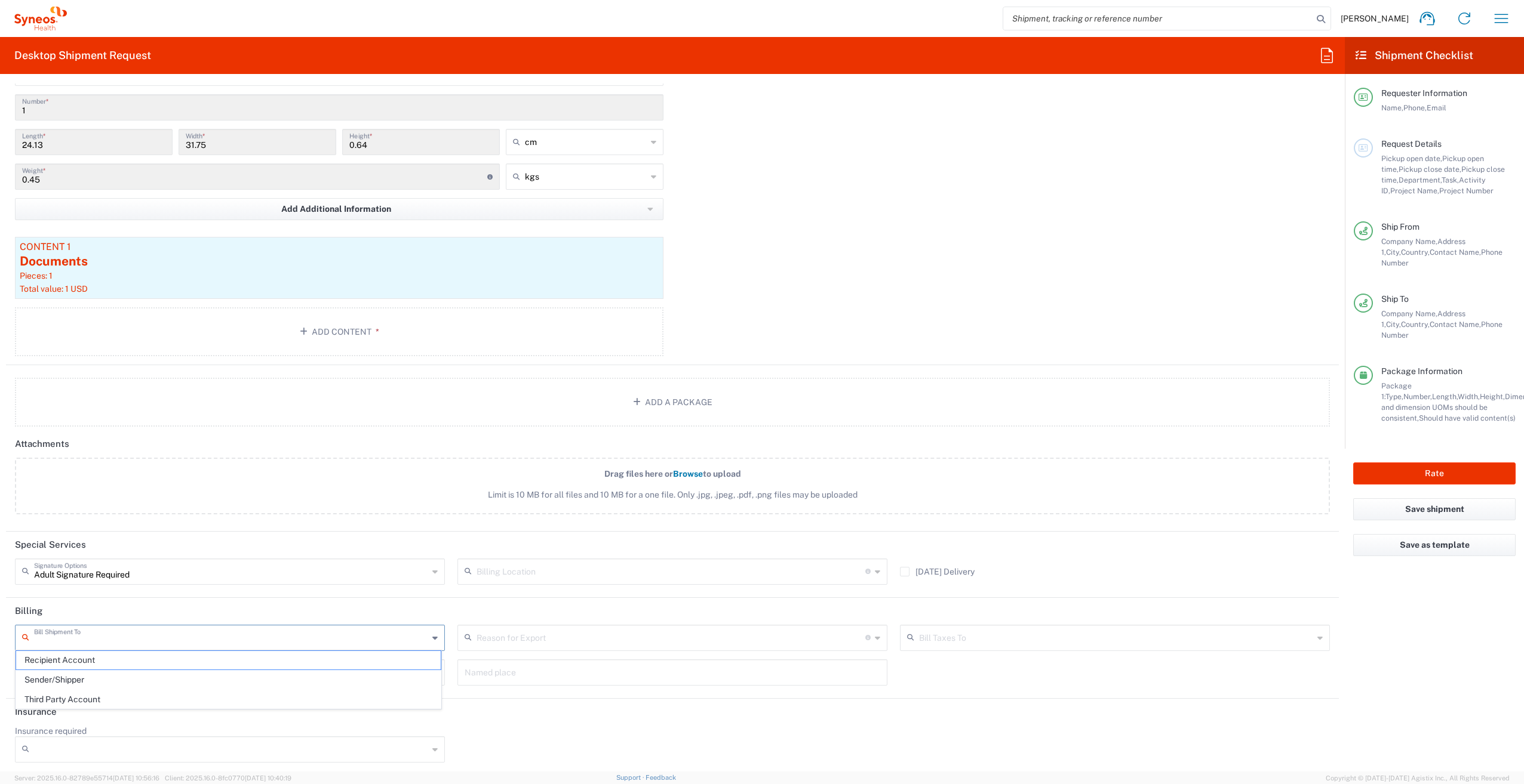
click at [186, 640] on input "text" at bounding box center [230, 637] width 394 height 21
click at [102, 657] on span "Recipient Account" at bounding box center [228, 660] width 424 height 18
click at [188, 637] on input "Recipient Account" at bounding box center [230, 637] width 394 height 21
drag, startPoint x: 60, startPoint y: 676, endPoint x: 343, endPoint y: 651, distance: 284.1
click at [60, 675] on span "Sender/Shipper" at bounding box center [228, 680] width 424 height 18
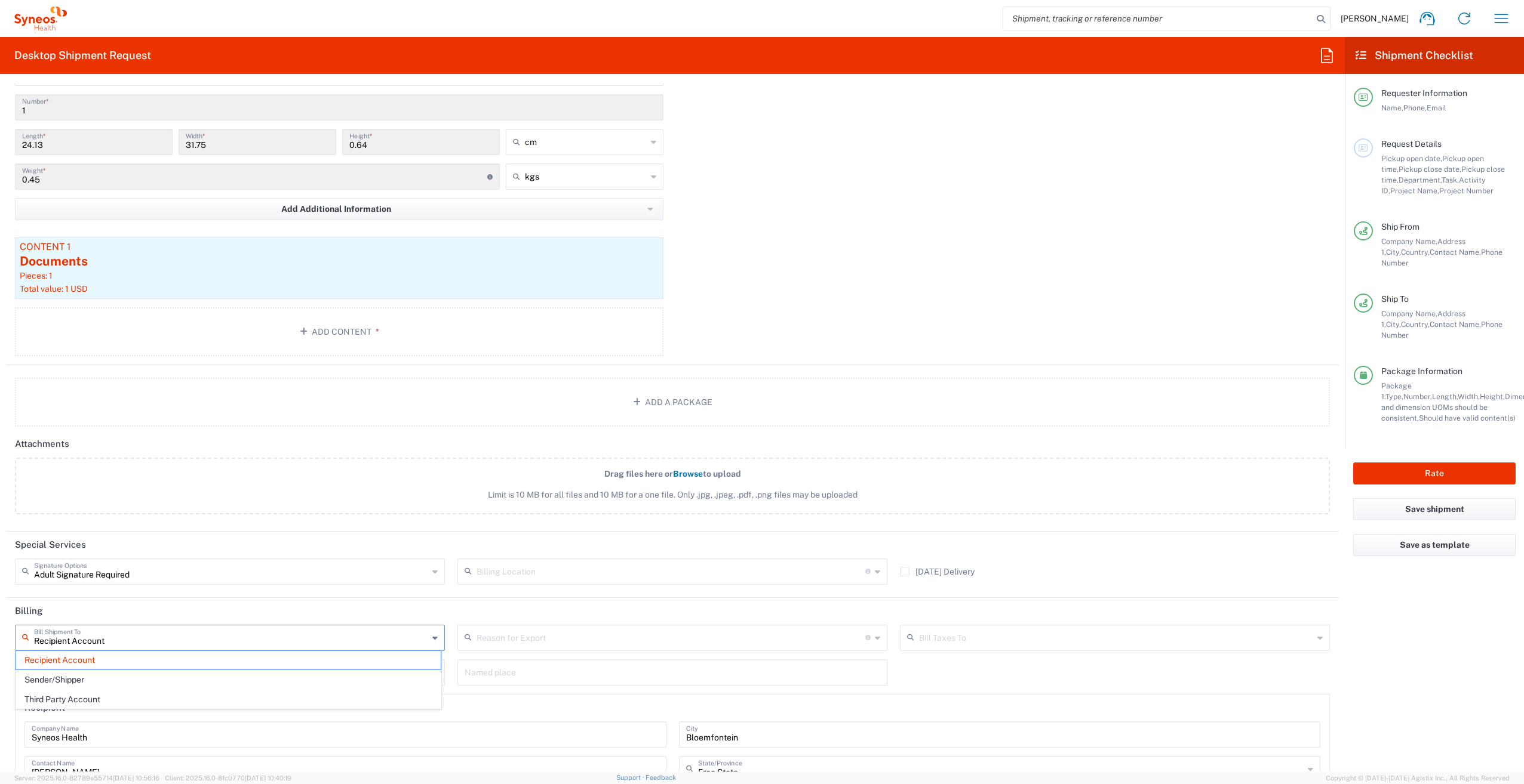
type input "Sender/Shipper"
click at [1426, 462] on button "Rate" at bounding box center [1434, 473] width 162 height 22
type input "8350 DEPARTMENTAL EXPENSE"
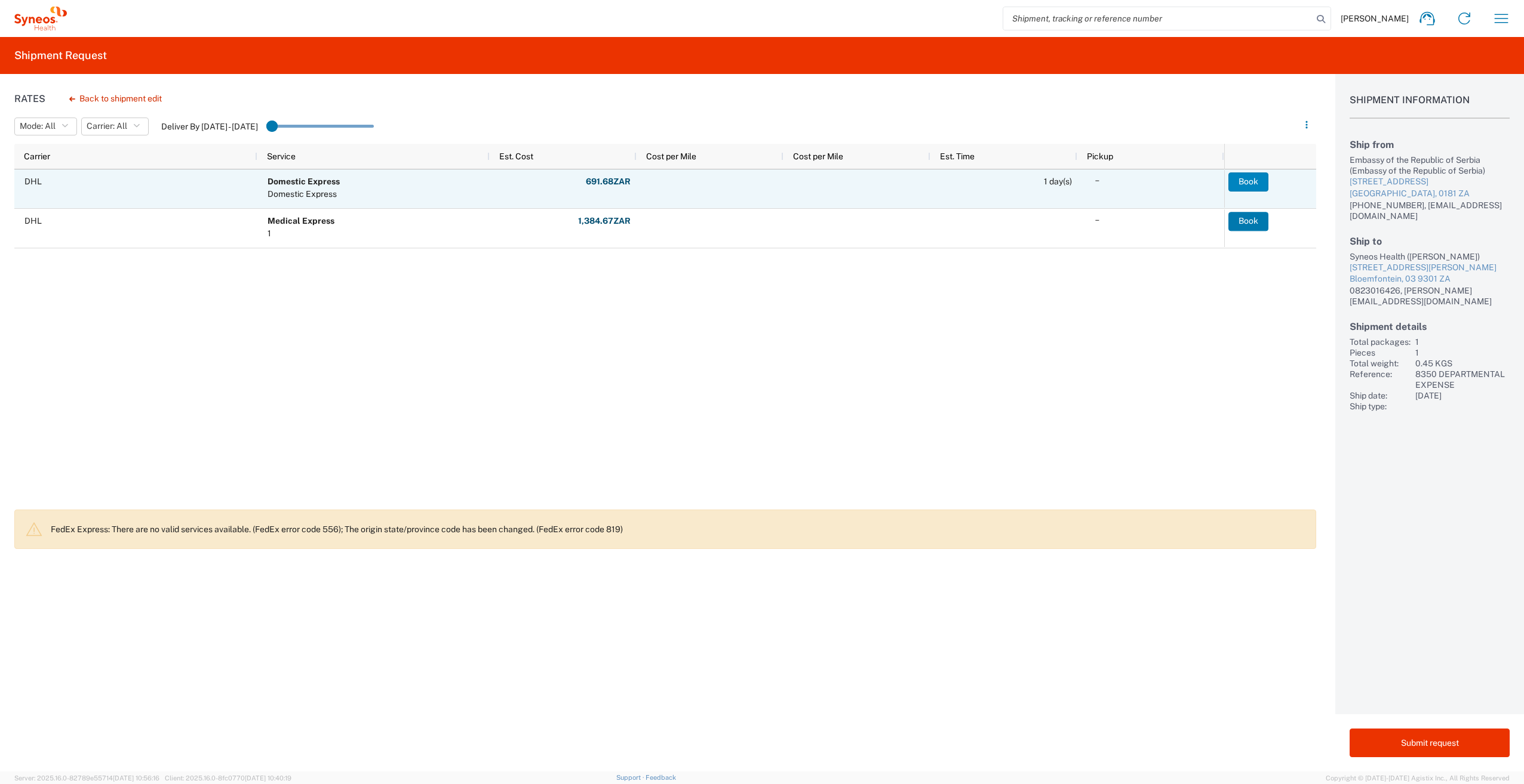
click at [1248, 179] on button "Book" at bounding box center [1248, 182] width 40 height 19
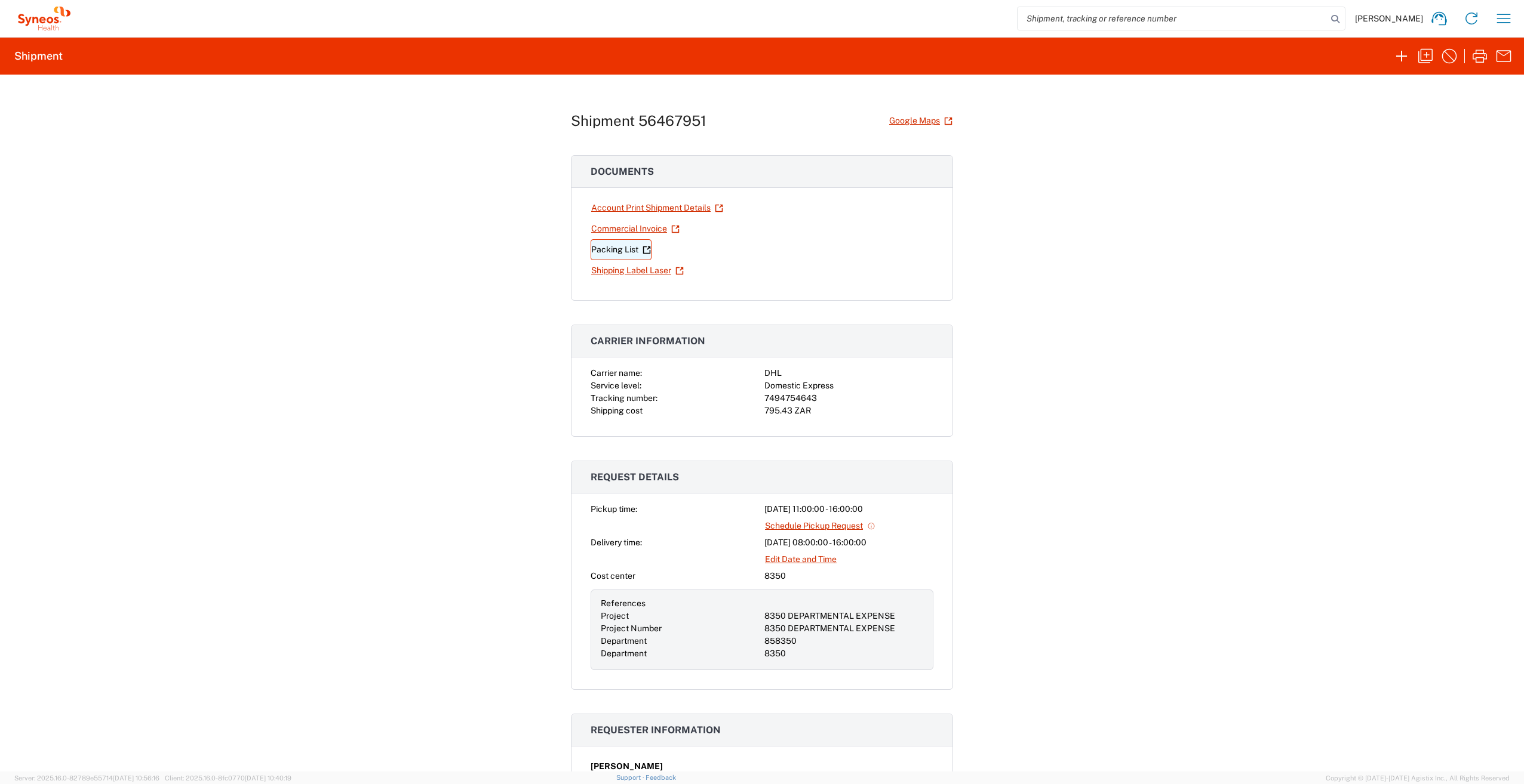
click at [624, 246] on link "Packing List" at bounding box center [620, 249] width 61 height 21
click at [620, 269] on link "Shipping Label Laser" at bounding box center [637, 270] width 94 height 21
